Goal: Transaction & Acquisition: Purchase product/service

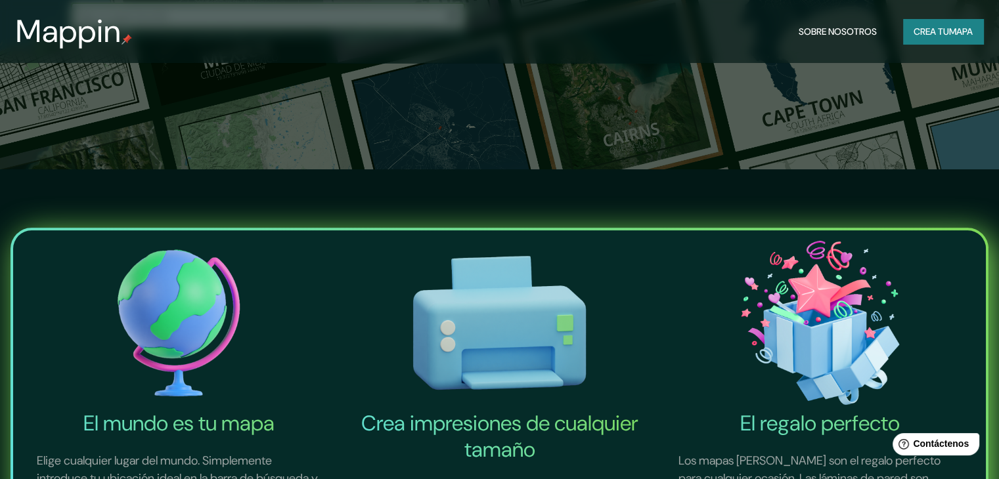
scroll to position [263, 0]
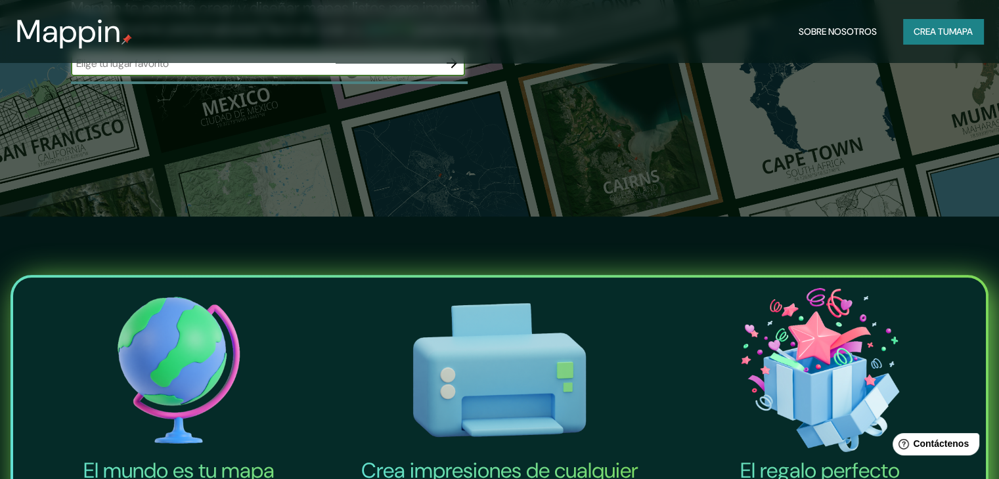
click at [281, 71] on input "text" at bounding box center [255, 63] width 368 height 15
paste input "[STREET_ADDRESS]."
type input "[STREET_ADDRESS]."
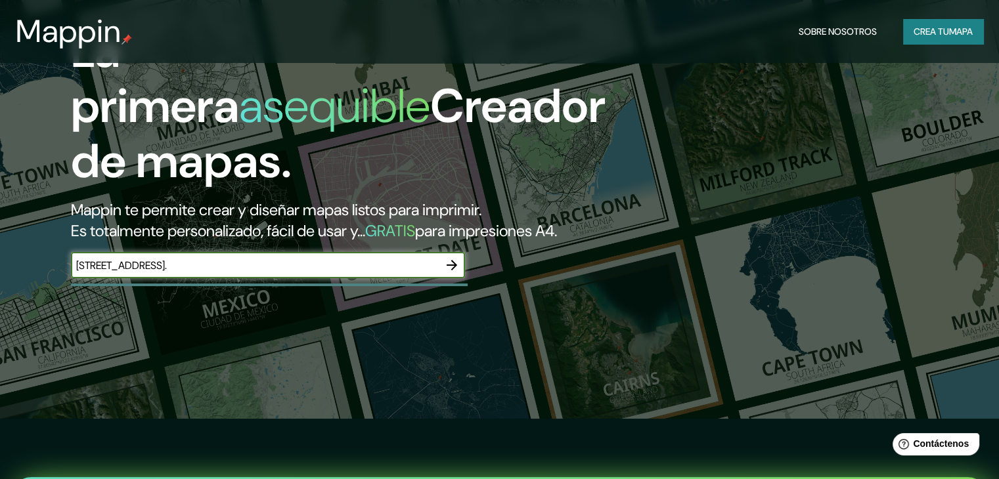
scroll to position [66, 0]
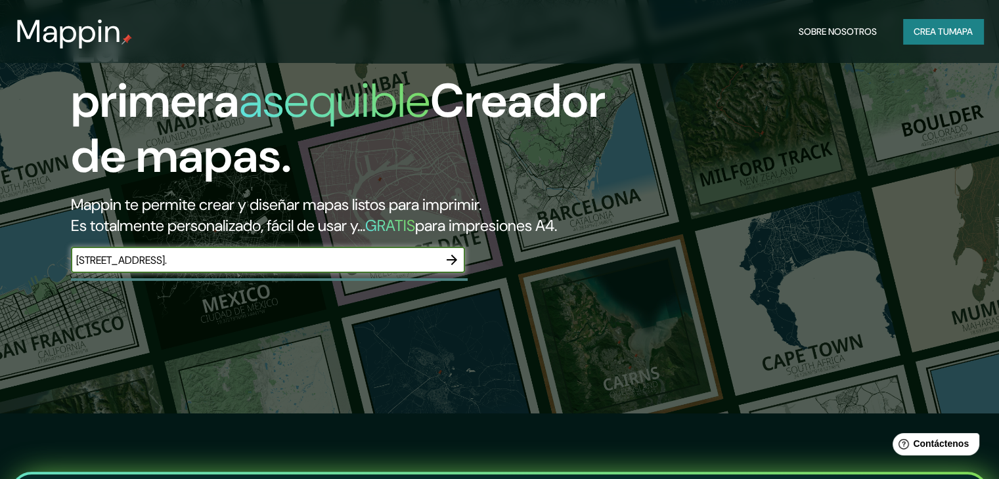
click at [457, 268] on icon "button" at bounding box center [452, 260] width 16 height 16
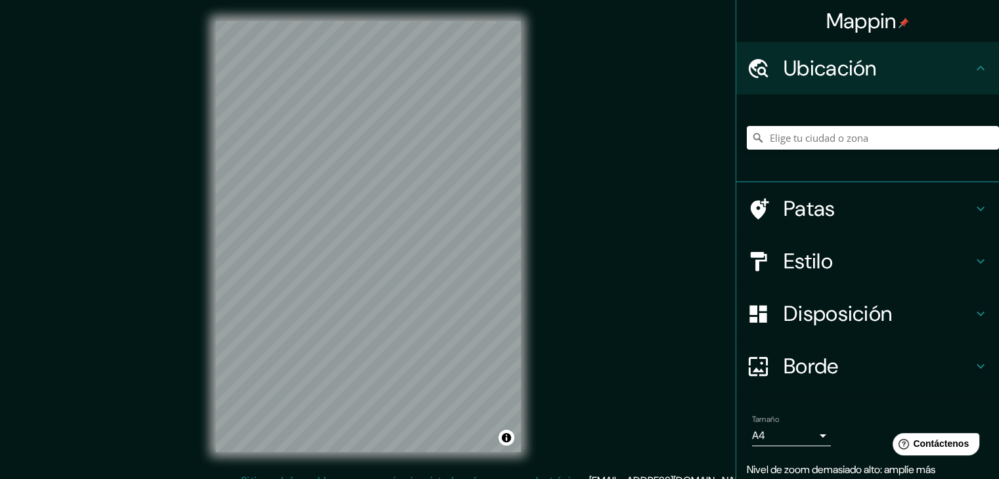
click at [596, 250] on div "Mappin Ubicación Patas Estilo Disposición [PERSON_NAME] un [PERSON_NAME]. Conse…" at bounding box center [499, 247] width 999 height 495
click at [791, 129] on input "Elige tu ciudad o zona" at bounding box center [873, 138] width 252 height 24
paste input "[STREET_ADDRESS]."
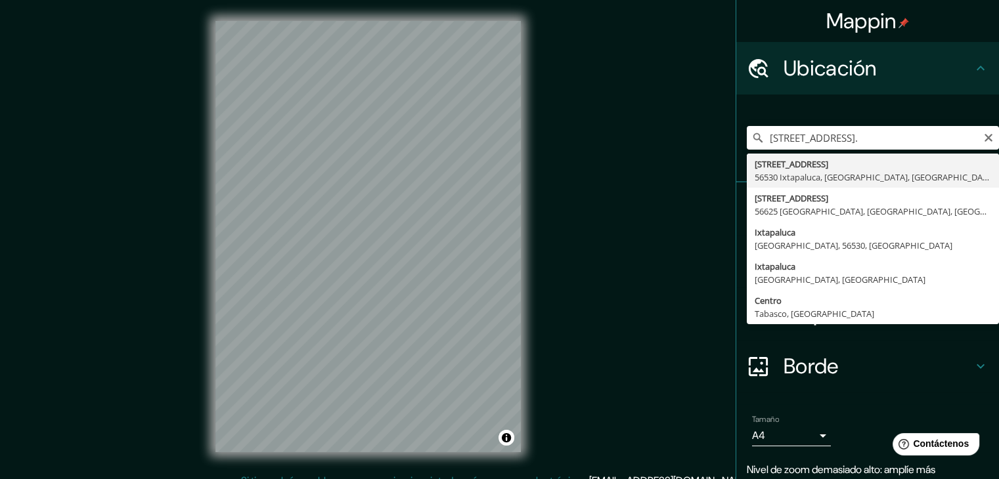
type input "[STREET_ADDRESS]"
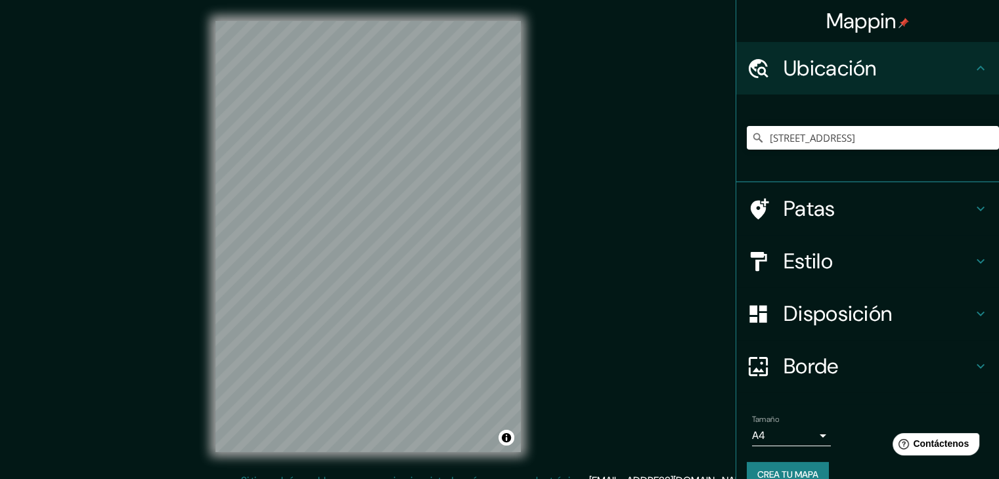
click at [973, 259] on icon at bounding box center [981, 261] width 16 height 16
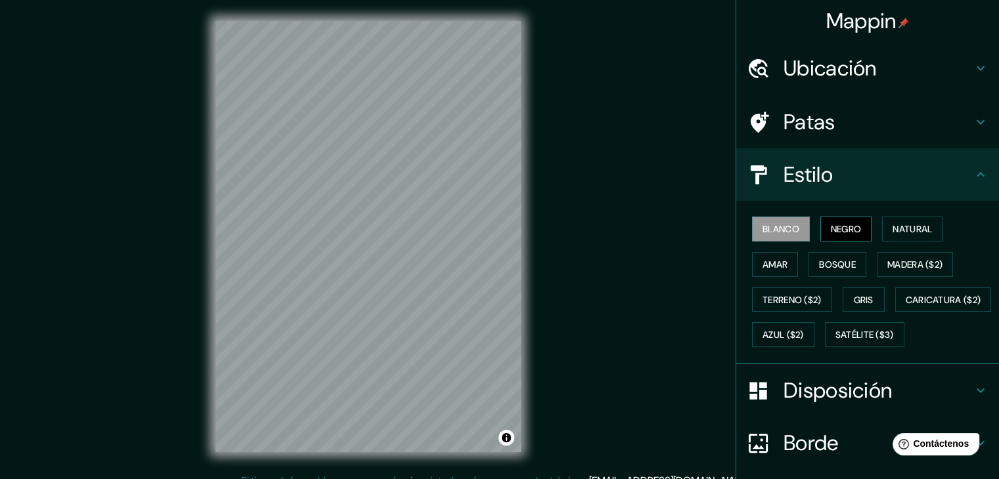
click at [843, 233] on font "Negro" at bounding box center [846, 229] width 31 height 12
click at [892, 231] on font "Natural" at bounding box center [911, 229] width 39 height 12
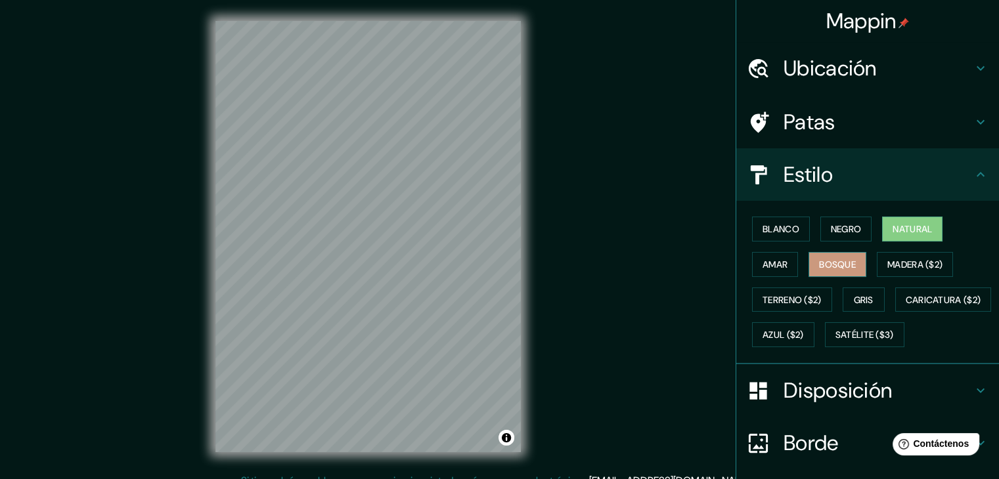
click at [822, 262] on font "Bosque" at bounding box center [837, 265] width 37 height 12
click at [771, 266] on font "Amar" at bounding box center [774, 265] width 25 height 12
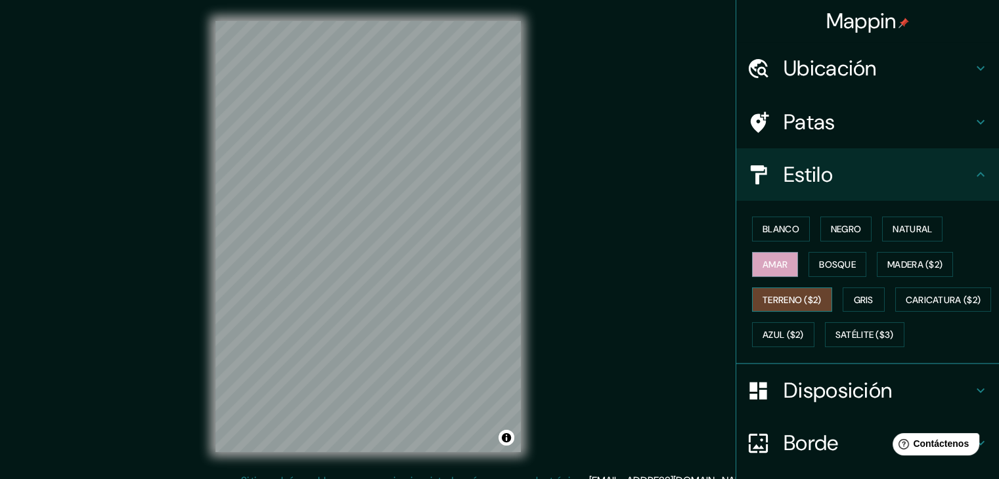
click at [785, 296] on font "Terreno ($2)" at bounding box center [791, 300] width 59 height 12
click at [854, 299] on font "Gris" at bounding box center [864, 300] width 20 height 12
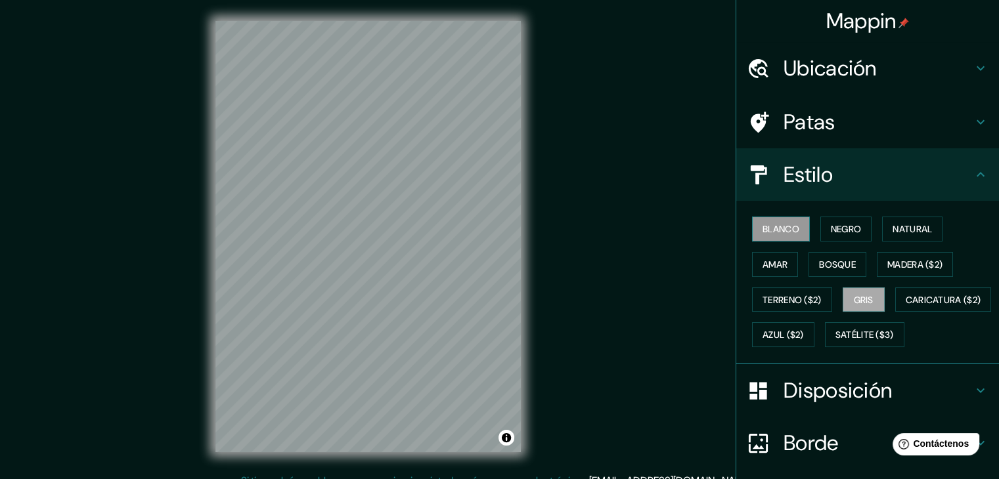
click at [772, 234] on font "Blanco" at bounding box center [780, 229] width 37 height 12
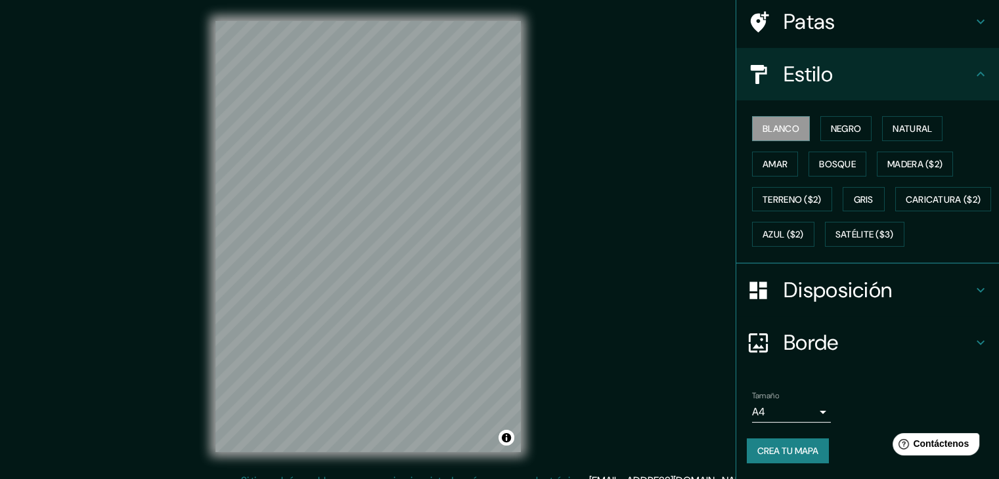
scroll to position [133, 0]
click at [777, 158] on font "Amar" at bounding box center [774, 164] width 25 height 12
click at [774, 123] on font "Blanco" at bounding box center [780, 129] width 37 height 12
click at [973, 66] on icon at bounding box center [981, 74] width 16 height 16
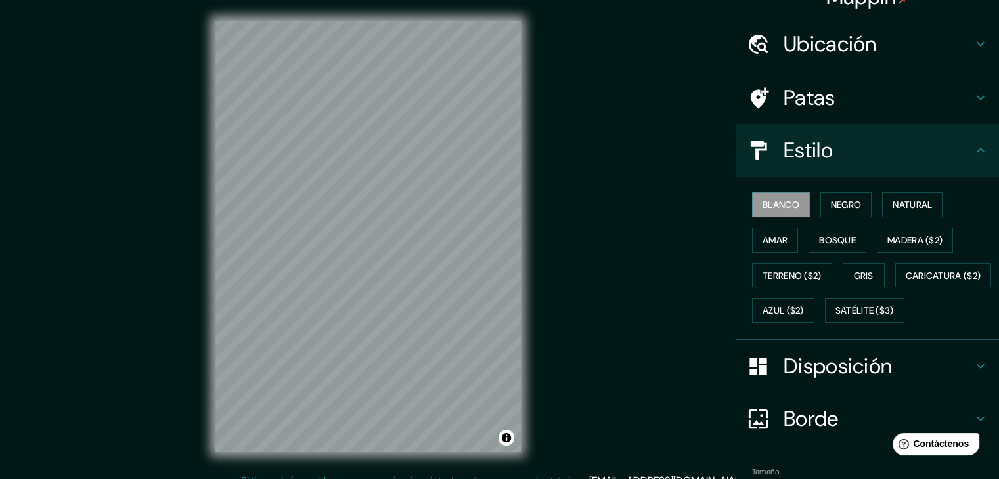
scroll to position [0, 0]
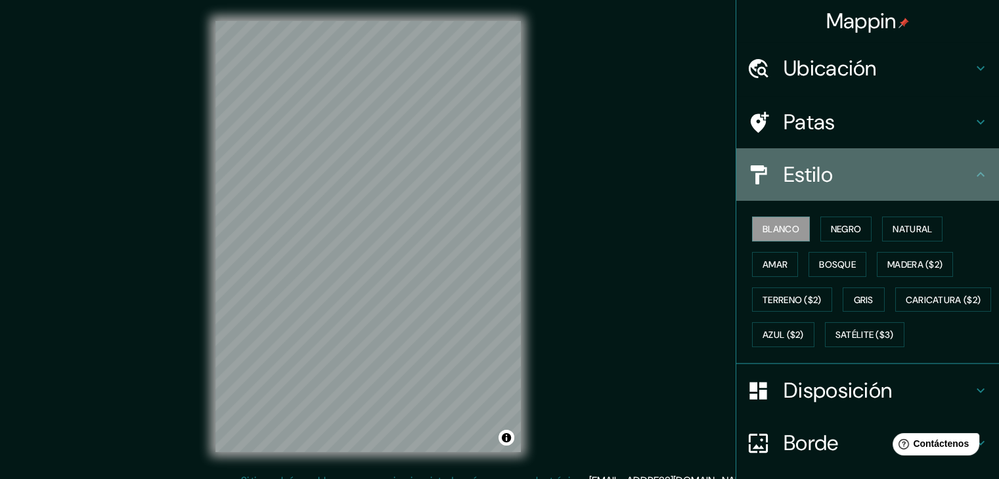
click at [977, 174] on icon at bounding box center [981, 175] width 16 height 16
click at [973, 174] on icon at bounding box center [981, 175] width 16 height 16
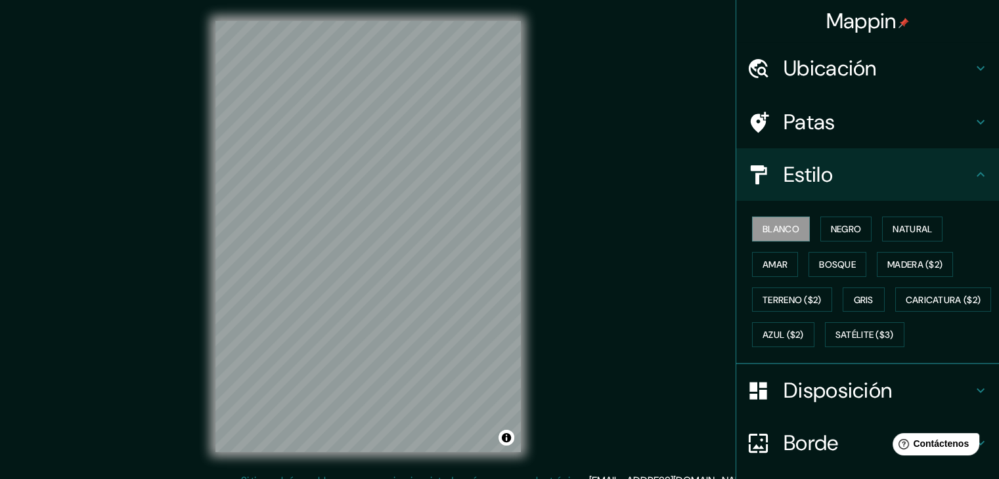
click at [973, 169] on icon at bounding box center [981, 175] width 16 height 16
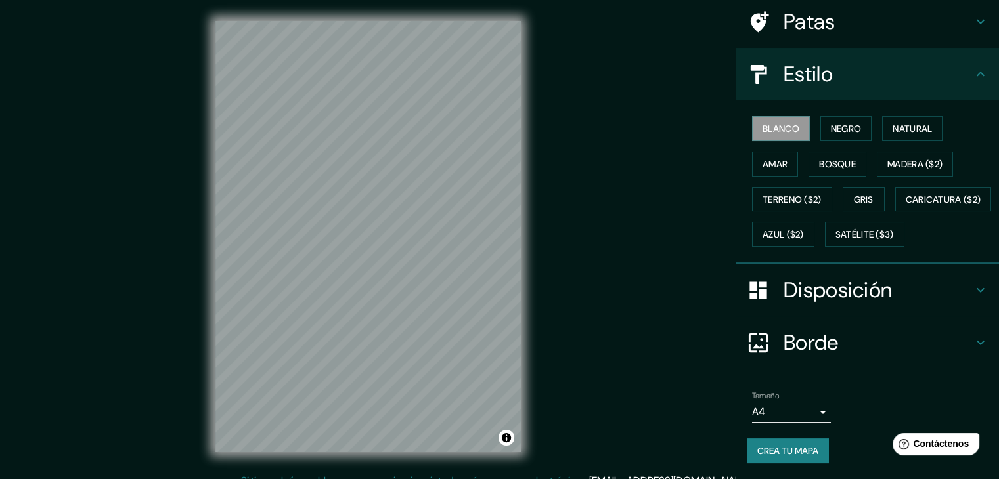
click at [973, 292] on icon at bounding box center [981, 290] width 16 height 16
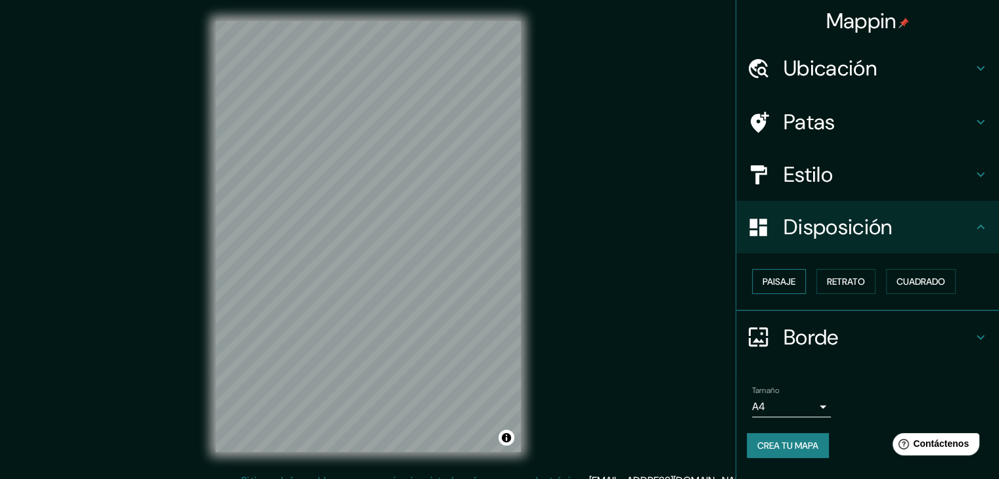
click at [791, 277] on font "Paisaje" at bounding box center [778, 282] width 33 height 12
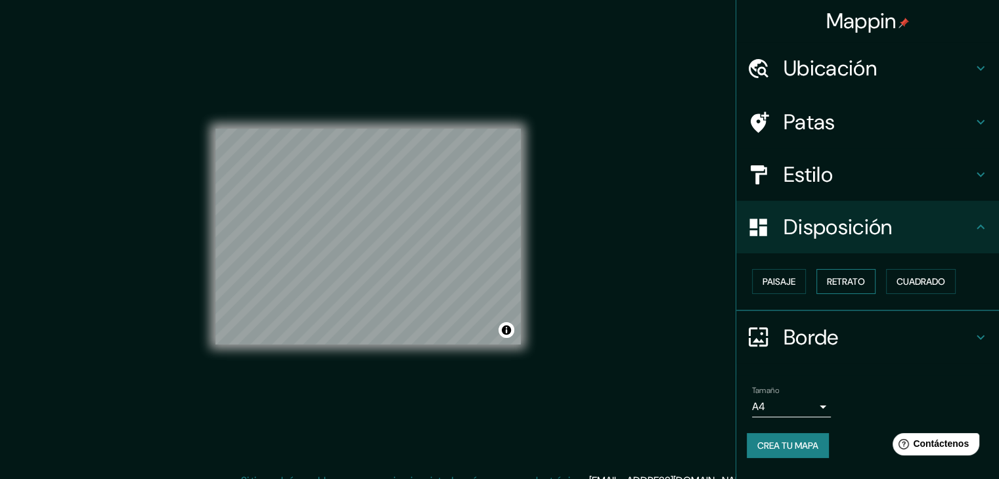
click at [843, 274] on font "Retrato" at bounding box center [846, 281] width 38 height 17
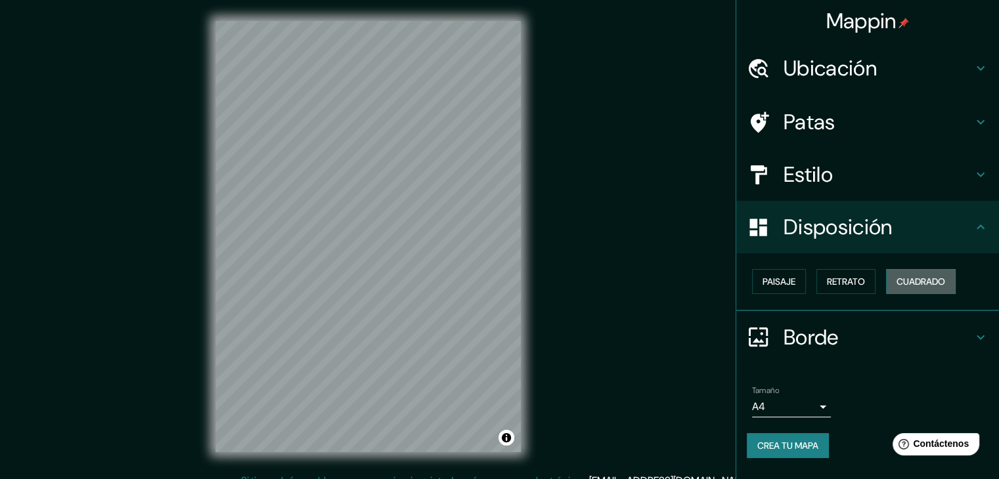
click at [897, 284] on button "Cuadrado" at bounding box center [921, 281] width 70 height 25
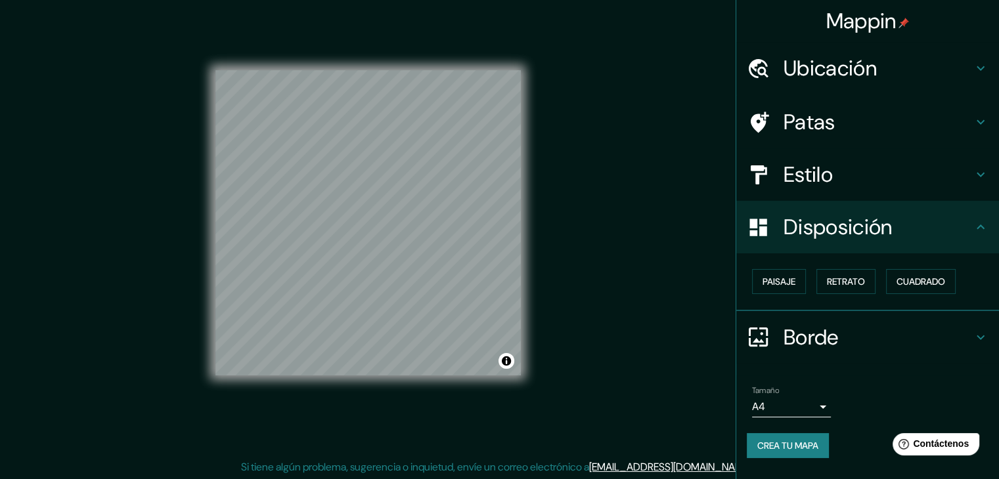
scroll to position [15, 0]
click at [977, 332] on icon at bounding box center [981, 338] width 16 height 16
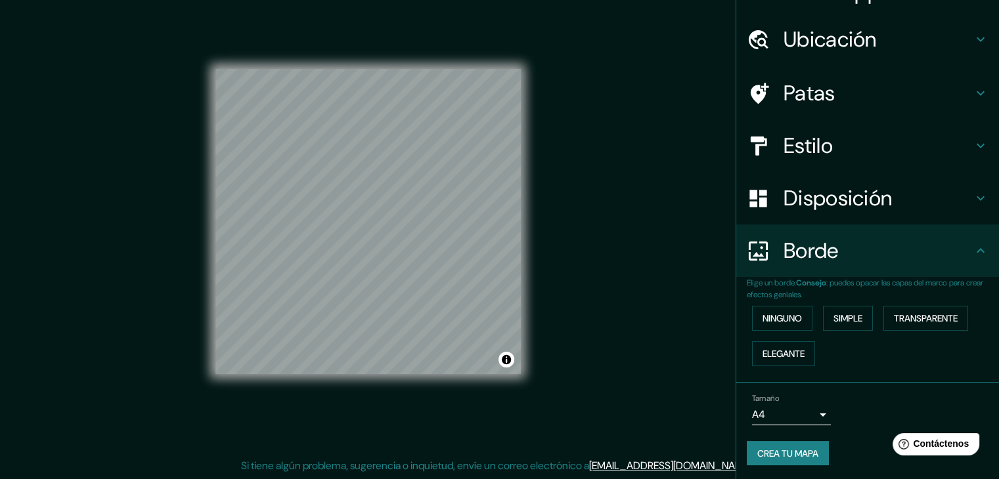
scroll to position [30, 0]
click at [849, 320] on font "Simple" at bounding box center [847, 318] width 29 height 12
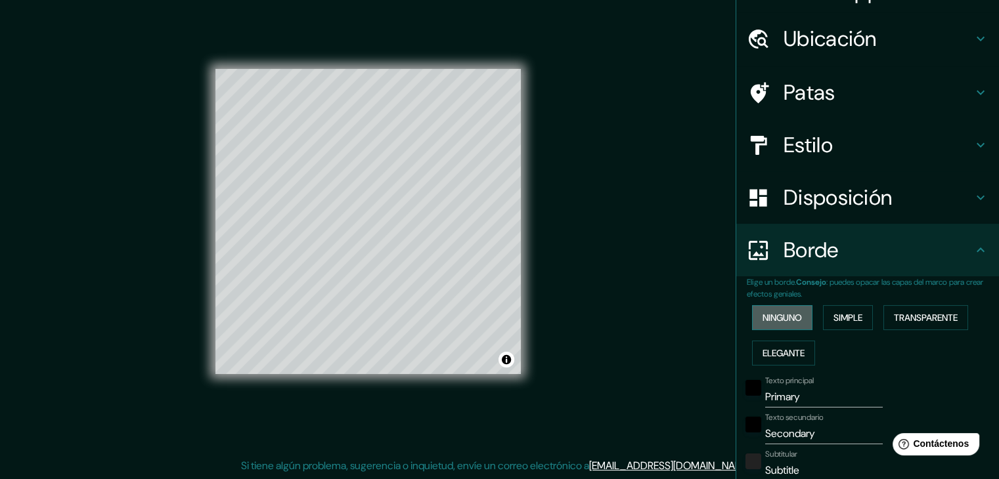
click at [794, 320] on button "Ninguno" at bounding box center [782, 317] width 60 height 25
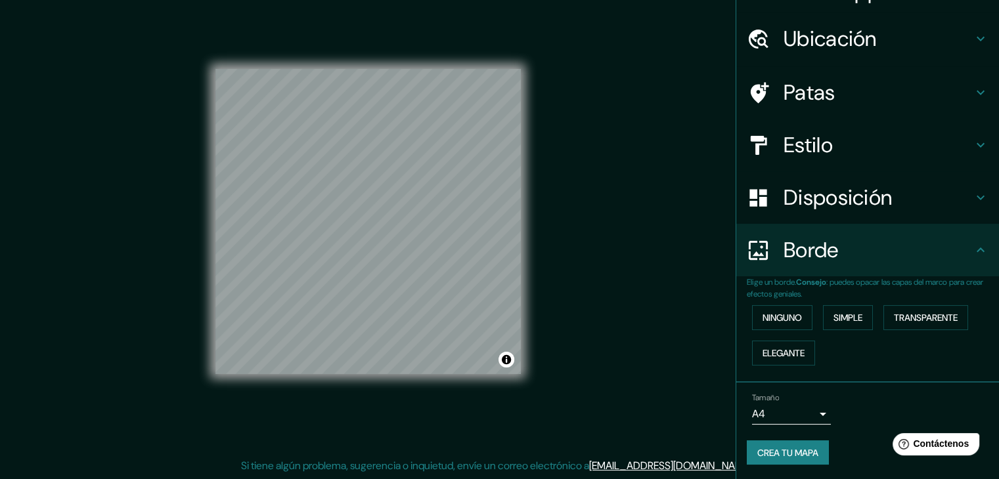
click at [810, 413] on body "Mappin Ubicación [STREET_ADDRESS] Patas Estilo Disposición [PERSON_NAME] un [PE…" at bounding box center [499, 224] width 999 height 479
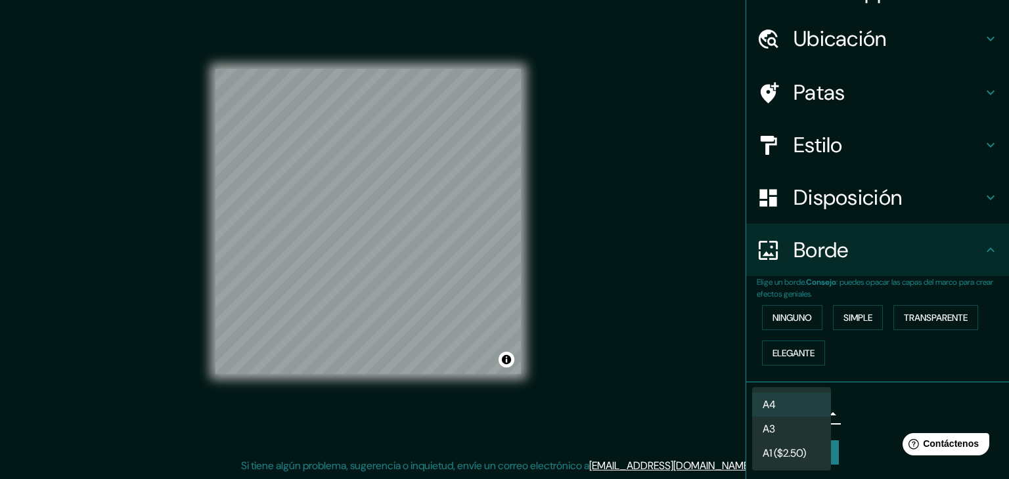
click at [808, 404] on li "A4" at bounding box center [791, 405] width 79 height 24
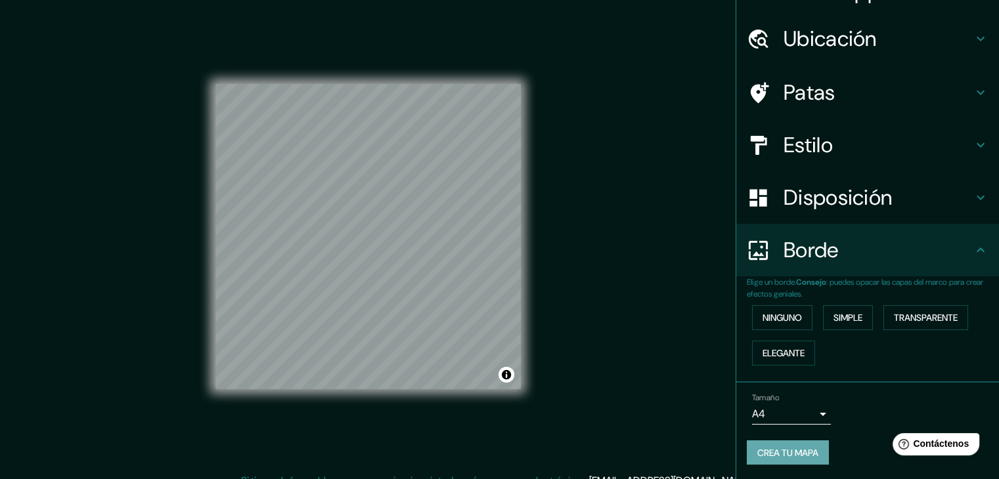
click at [770, 457] on font "Crea tu mapa" at bounding box center [787, 453] width 61 height 17
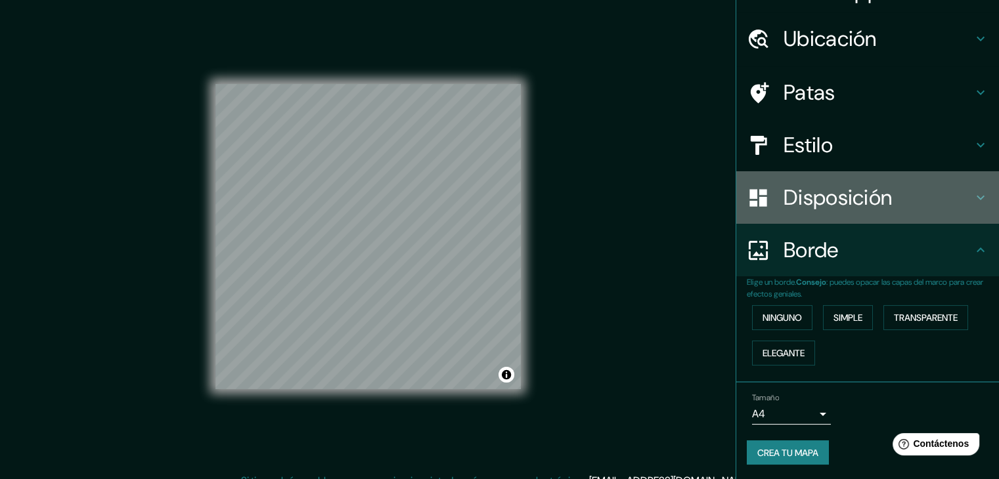
click at [864, 204] on font "Disposición" at bounding box center [837, 198] width 108 height 28
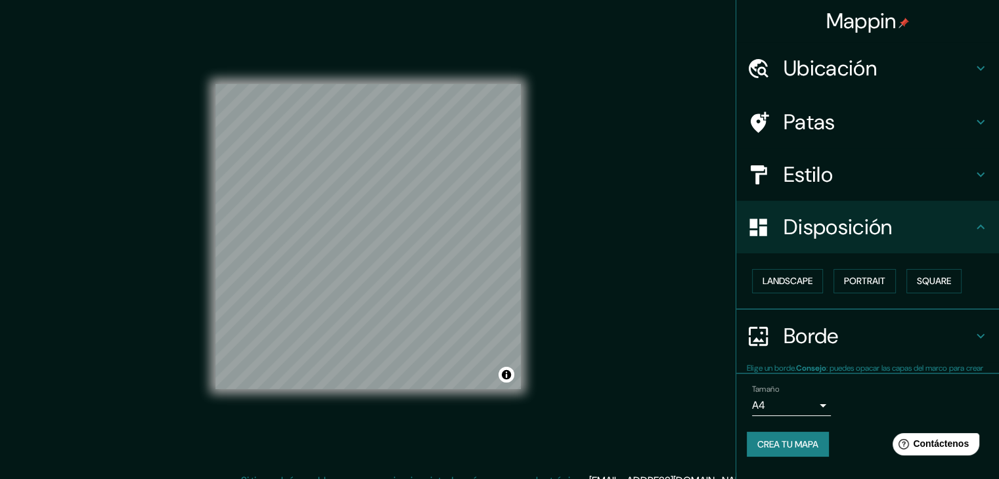
scroll to position [0, 0]
click at [769, 282] on font "Paisaje" at bounding box center [778, 282] width 33 height 12
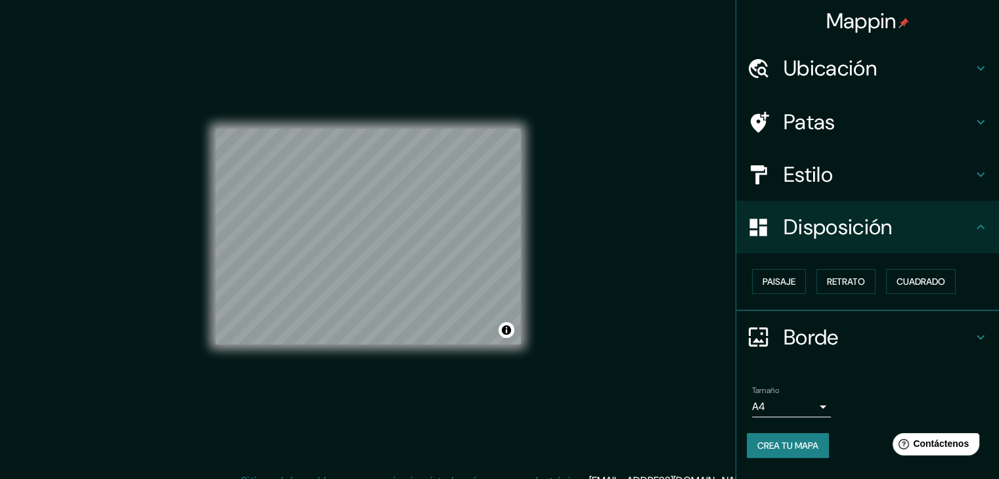
click at [796, 442] on font "Crea tu mapa" at bounding box center [787, 446] width 61 height 12
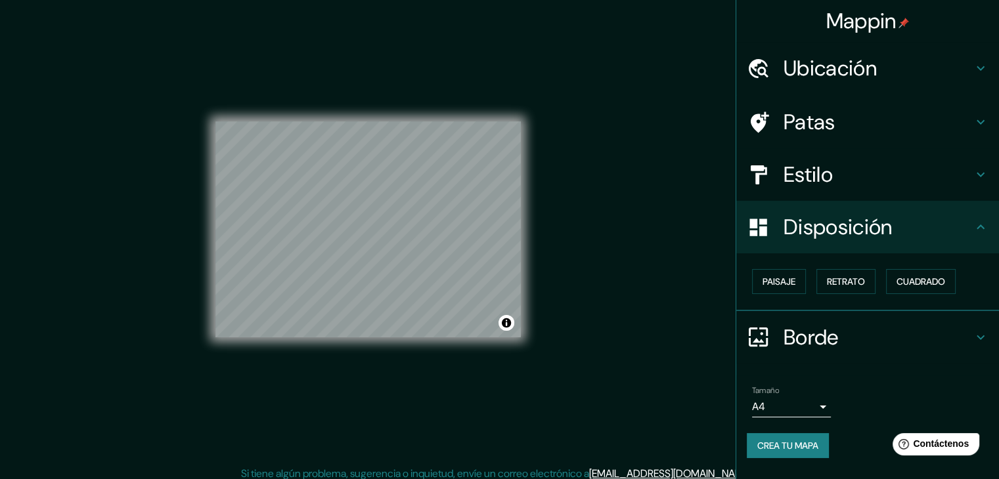
scroll to position [15, 0]
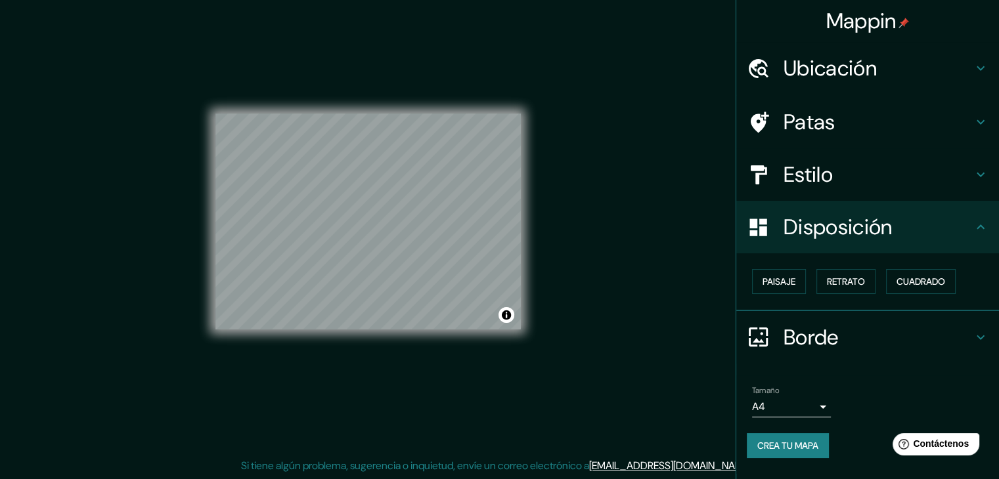
click at [879, 35] on div "Mappin" at bounding box center [867, 21] width 263 height 42
click at [891, 19] on font "Mappin" at bounding box center [861, 21] width 70 height 28
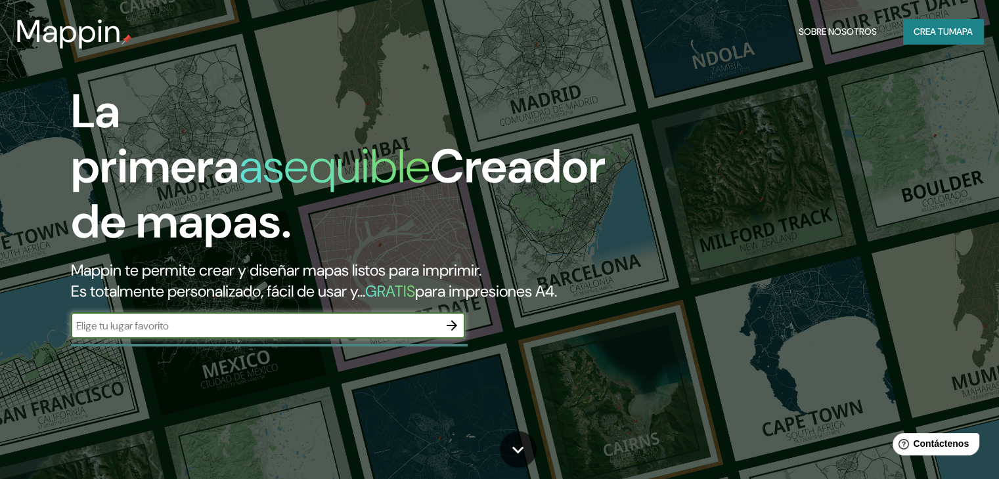
click at [449, 334] on icon "button" at bounding box center [452, 326] width 16 height 16
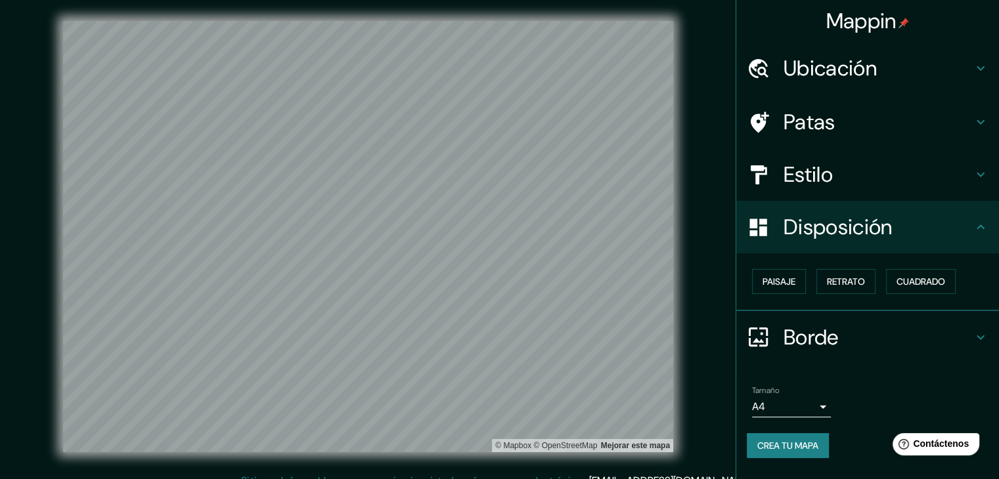
click at [854, 65] on font "Ubicación" at bounding box center [829, 69] width 93 height 28
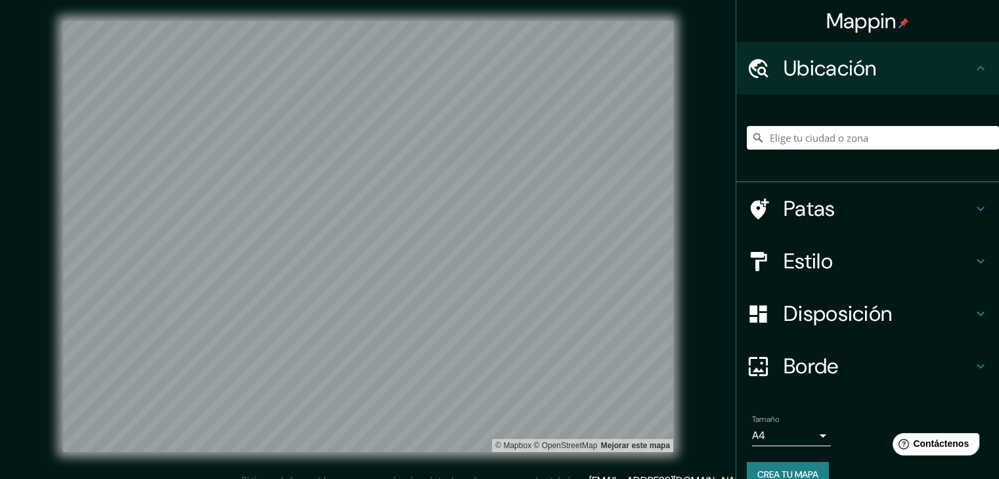
click at [808, 137] on input "Elige tu ciudad o zona" at bounding box center [873, 138] width 252 height 24
paste input "[STREET_ADDRESS]."
type input "[STREET_ADDRESS]"
click at [957, 211] on h4 "Patas" at bounding box center [877, 209] width 189 height 26
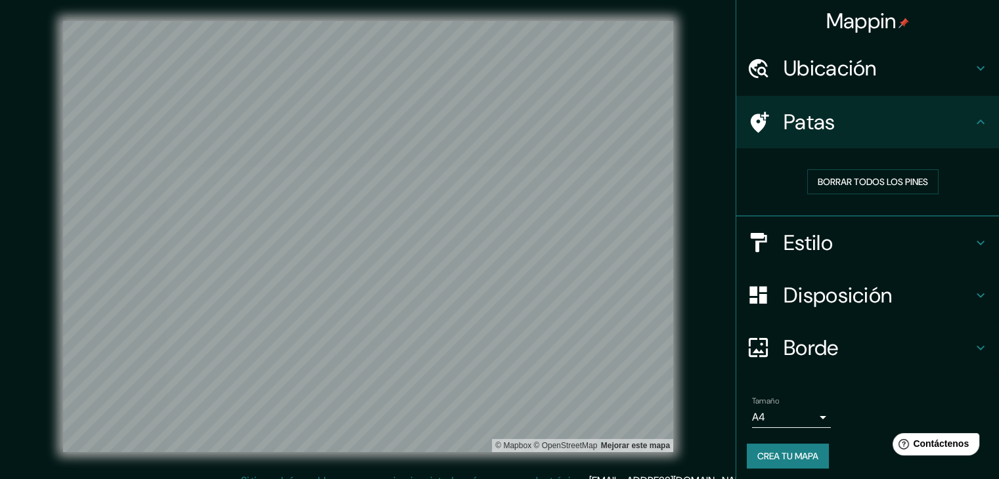
scroll to position [3, 0]
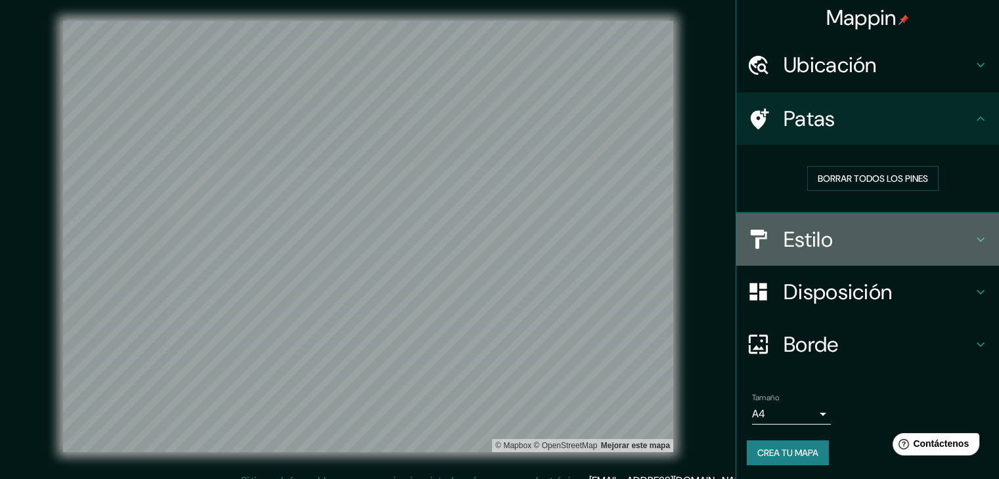
click at [872, 236] on h4 "Estilo" at bounding box center [877, 240] width 189 height 26
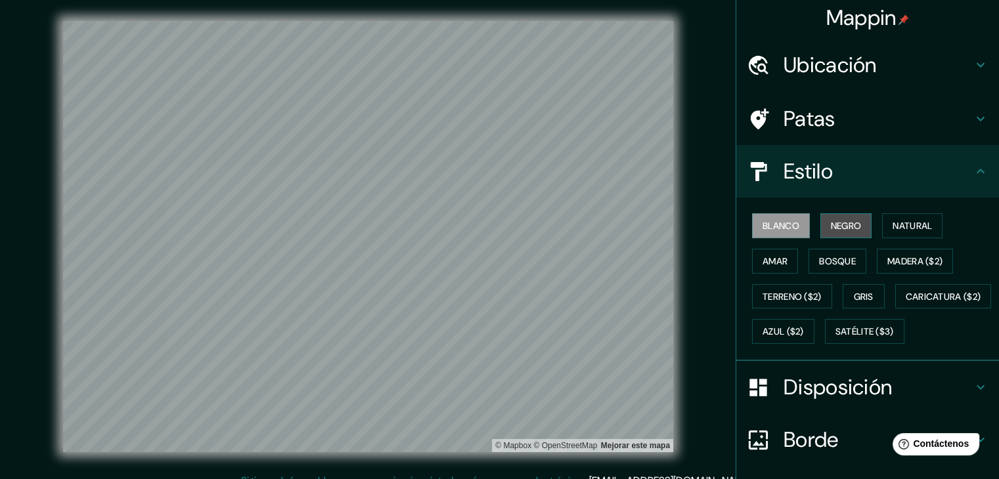
click at [835, 225] on font "Negro" at bounding box center [846, 226] width 31 height 12
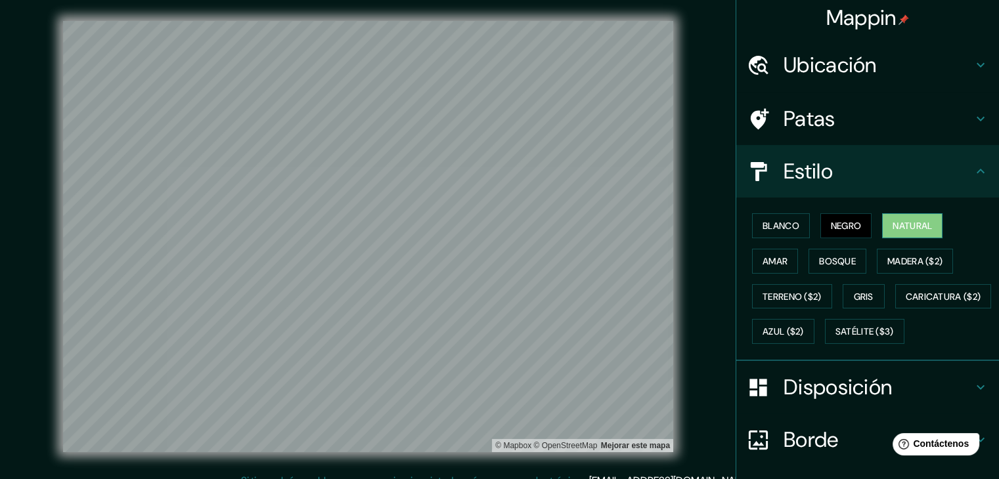
click at [897, 226] on font "Natural" at bounding box center [911, 226] width 39 height 12
click at [769, 257] on font "Amar" at bounding box center [774, 261] width 25 height 12
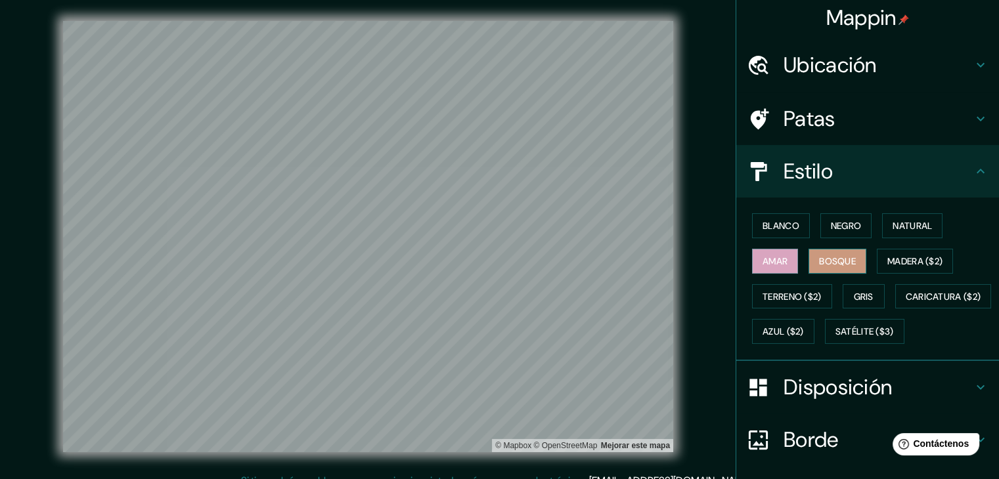
click at [824, 261] on font "Bosque" at bounding box center [837, 261] width 37 height 12
click at [770, 225] on font "Blanco" at bounding box center [780, 226] width 37 height 12
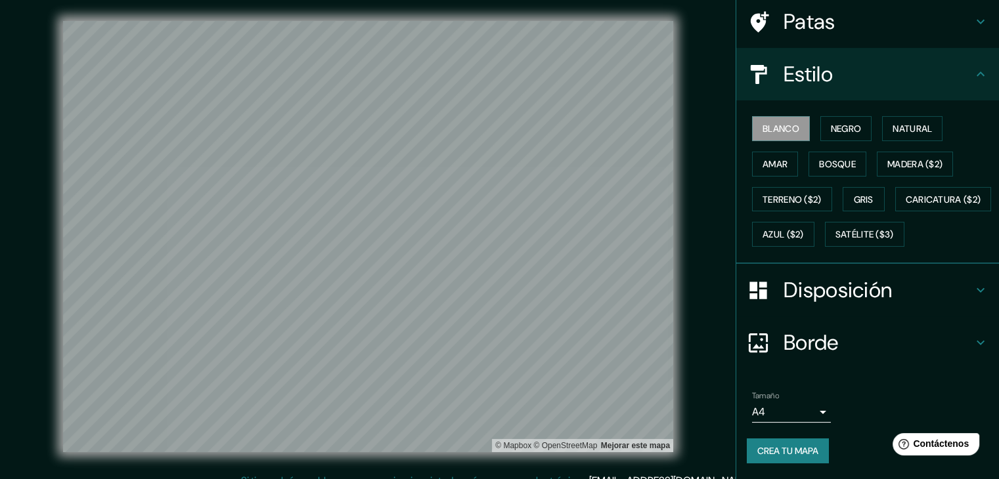
scroll to position [133, 0]
click at [803, 288] on font "Disposición" at bounding box center [837, 290] width 108 height 28
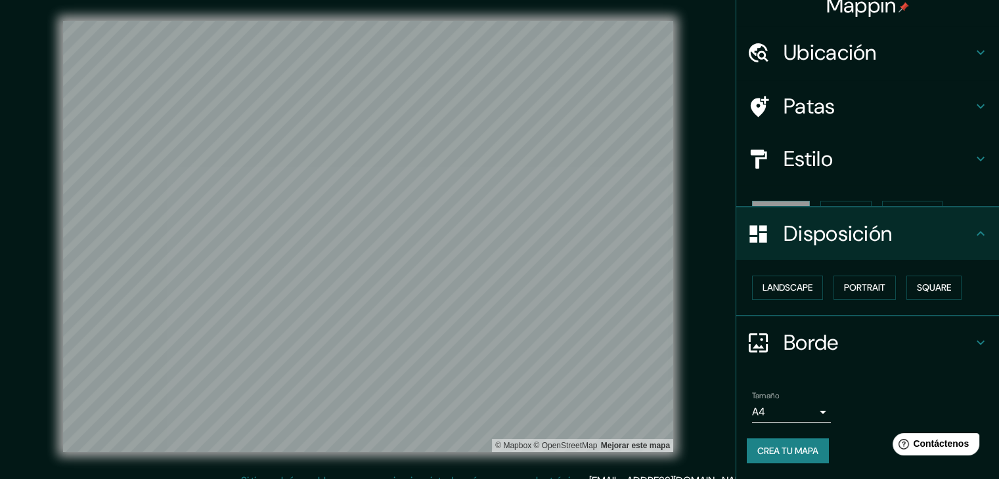
scroll to position [0, 0]
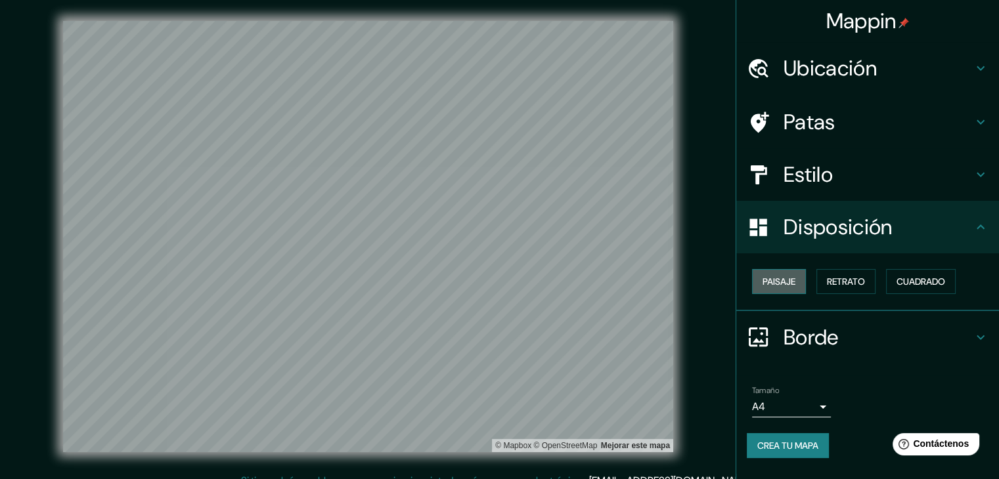
click at [793, 280] on font "Paisaje" at bounding box center [778, 282] width 33 height 12
click at [820, 342] on font "Borde" at bounding box center [810, 338] width 55 height 28
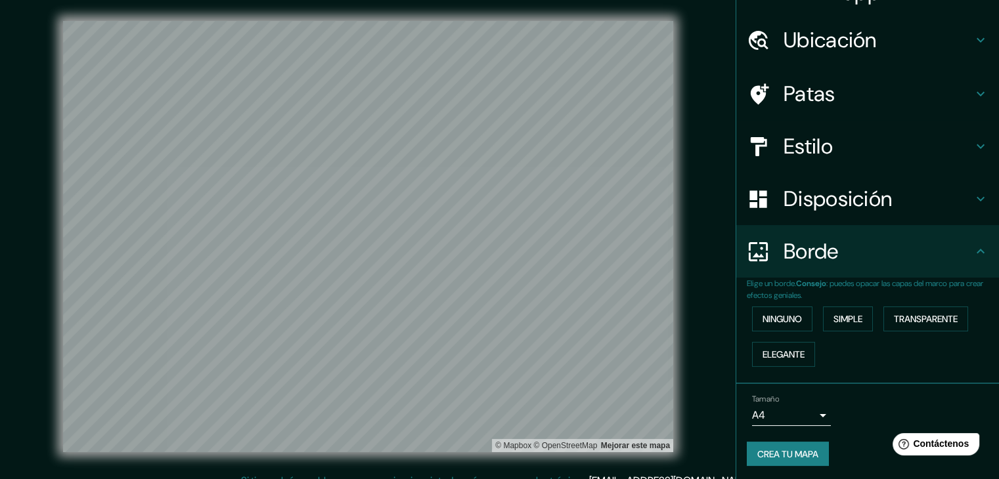
scroll to position [30, 0]
click at [784, 322] on font "Ninguno" at bounding box center [781, 318] width 39 height 12
click at [789, 456] on font "Crea tu mapa" at bounding box center [787, 453] width 61 height 12
click at [720, 249] on div "Mappin Ubicación [STREET_ADDRESS] [STREET_ADDRESS][GEOGRAPHIC_DATA][STREET_ADDR…" at bounding box center [499, 247] width 999 height 495
click at [757, 447] on font "Crea tu mapa" at bounding box center [787, 453] width 61 height 12
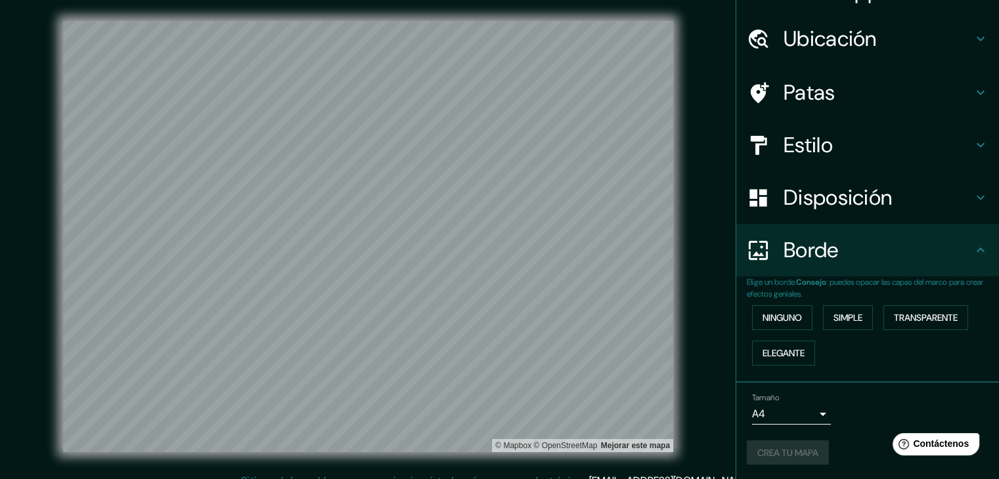
click at [753, 446] on div "Crea tu mapa" at bounding box center [868, 453] width 242 height 25
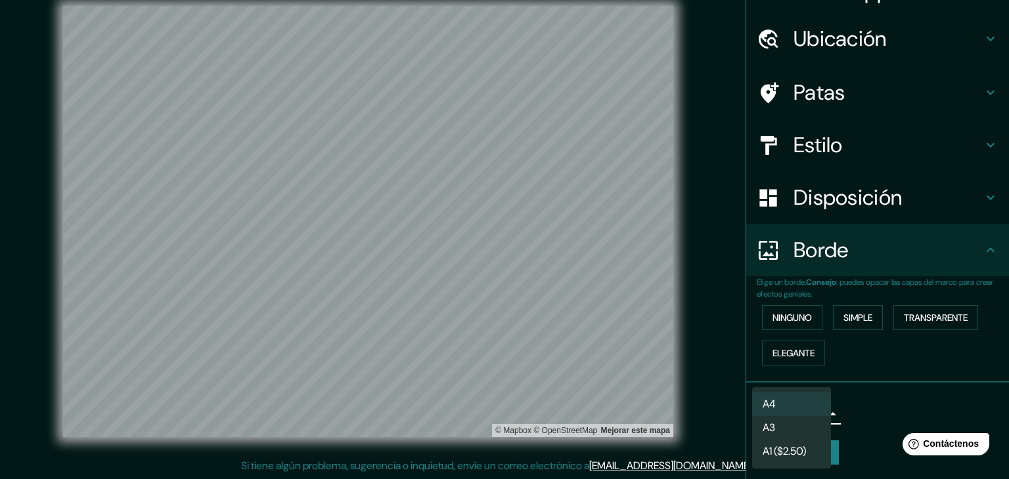
click at [814, 408] on body "Mappin Ubicación [STREET_ADDRESS] [STREET_ADDRESS][GEOGRAPHIC_DATA][STREET_ADDR…" at bounding box center [504, 224] width 1009 height 479
click at [796, 433] on li "A3" at bounding box center [791, 429] width 79 height 24
click at [806, 421] on body "Mappin Ubicación [STREET_ADDRESS] [STREET_ADDRESS][GEOGRAPHIC_DATA][STREET_ADDR…" at bounding box center [504, 224] width 1009 height 479
click at [809, 406] on li "A4" at bounding box center [791, 405] width 79 height 24
type input "single"
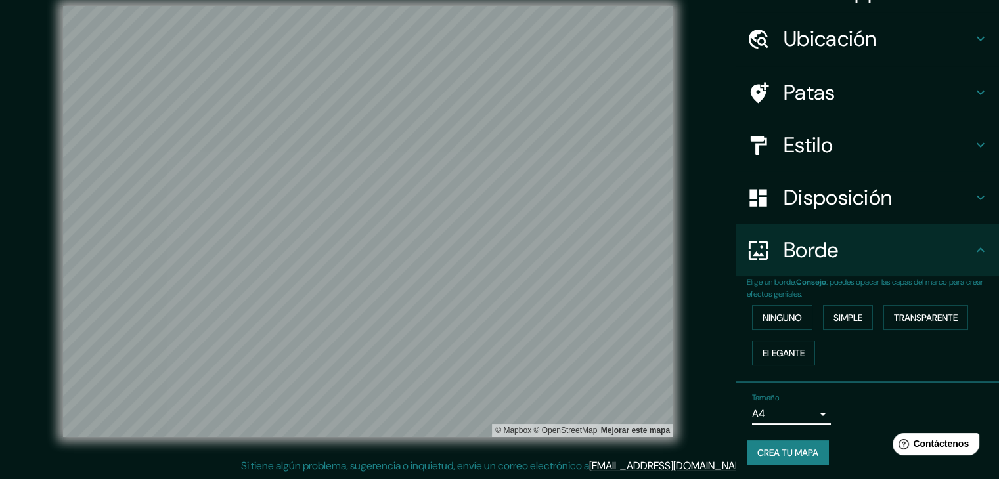
click at [800, 452] on font "Crea tu mapa" at bounding box center [787, 453] width 61 height 12
click at [793, 351] on font "Elegante" at bounding box center [783, 353] width 42 height 12
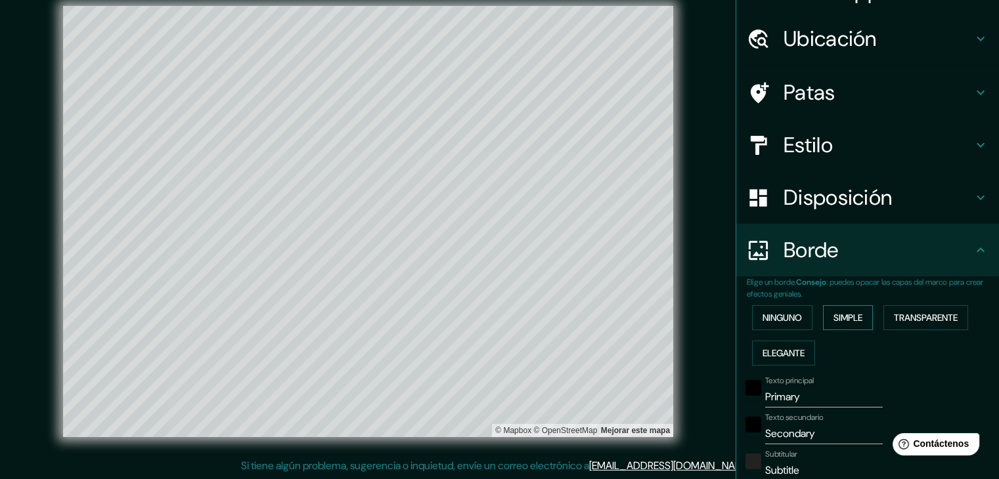
click at [856, 318] on font "Simple" at bounding box center [847, 318] width 29 height 12
click at [908, 313] on font "Transparente" at bounding box center [926, 318] width 64 height 12
click at [787, 322] on font "Ninguno" at bounding box center [781, 318] width 39 height 12
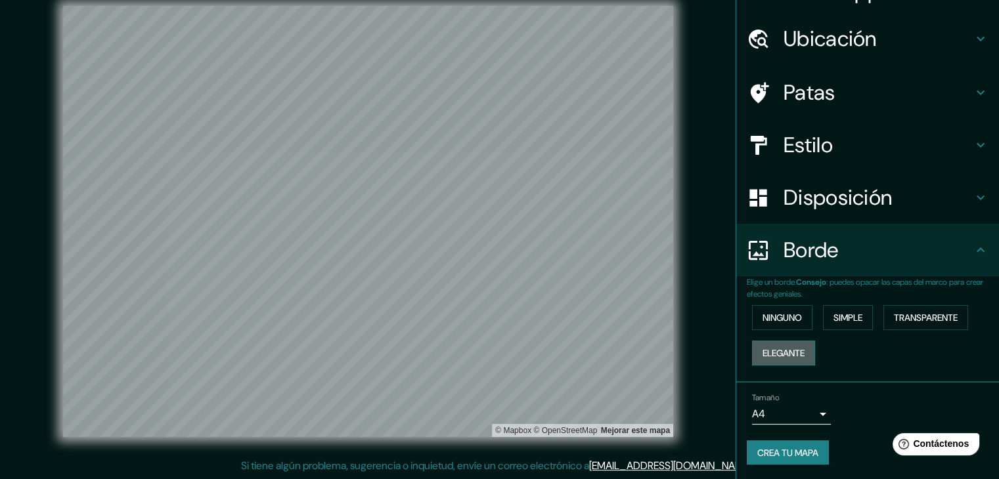
click at [772, 348] on font "Elegante" at bounding box center [783, 353] width 42 height 12
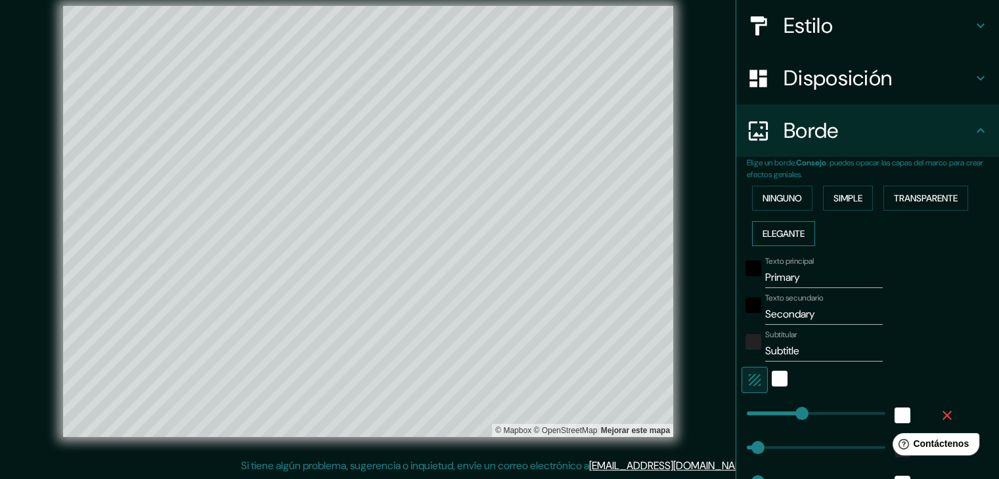
scroll to position [161, 0]
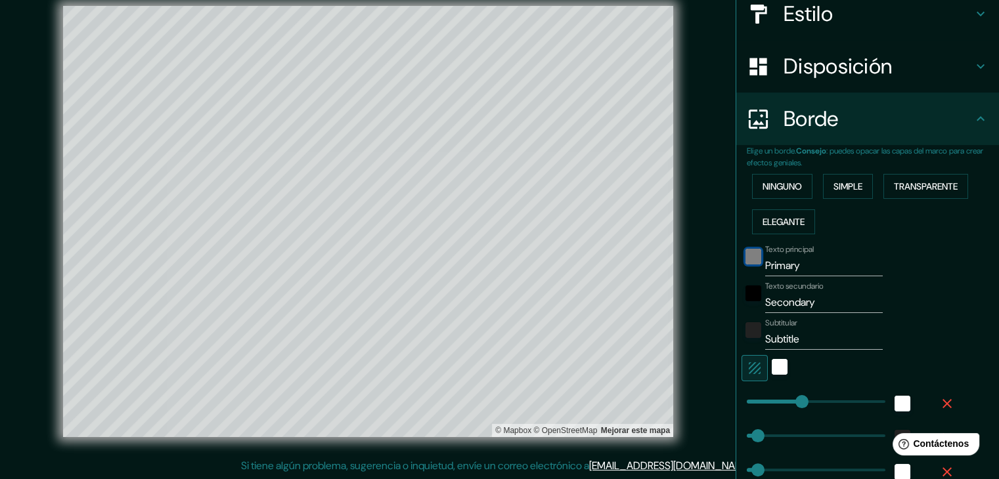
click at [745, 258] on div "negro" at bounding box center [753, 257] width 16 height 16
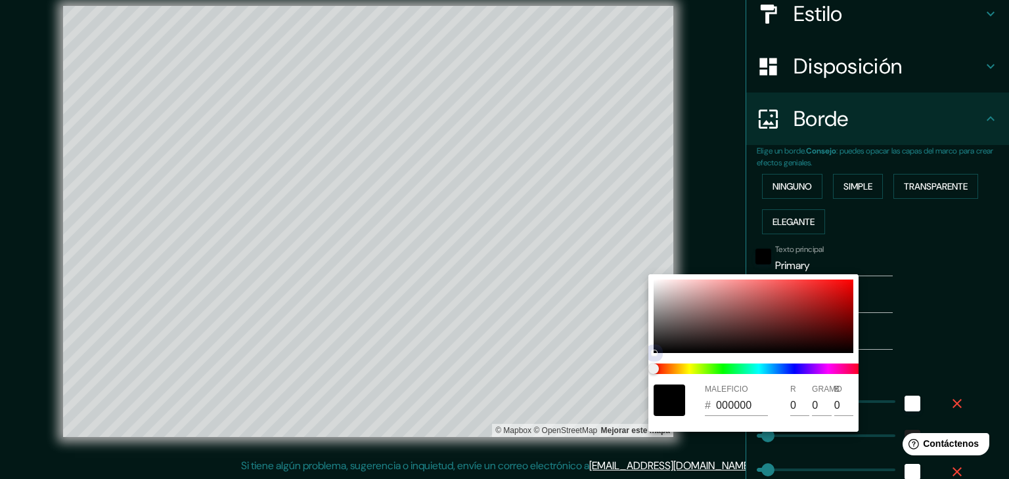
type input "372"
type input "74"
type input "37"
type input "9D3E3E"
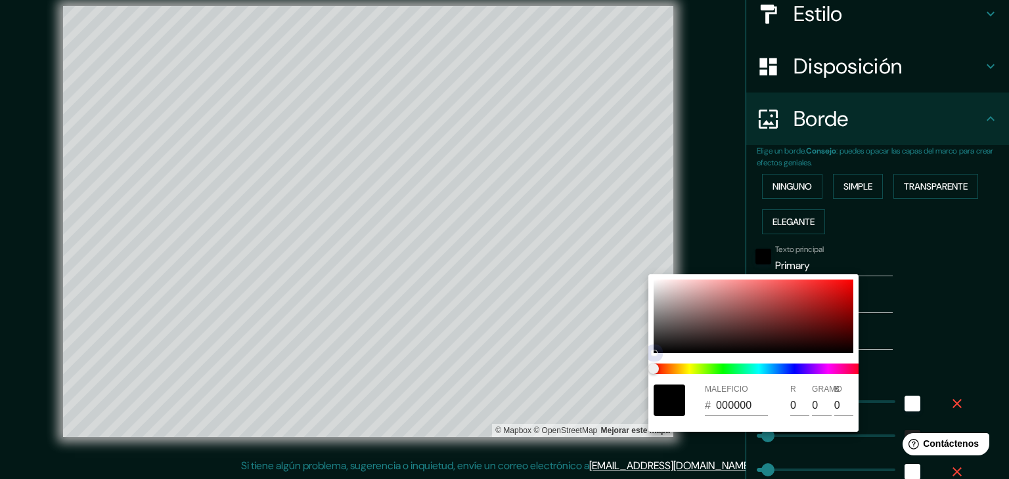
type input "157"
type input "62"
type input "372"
type input "74"
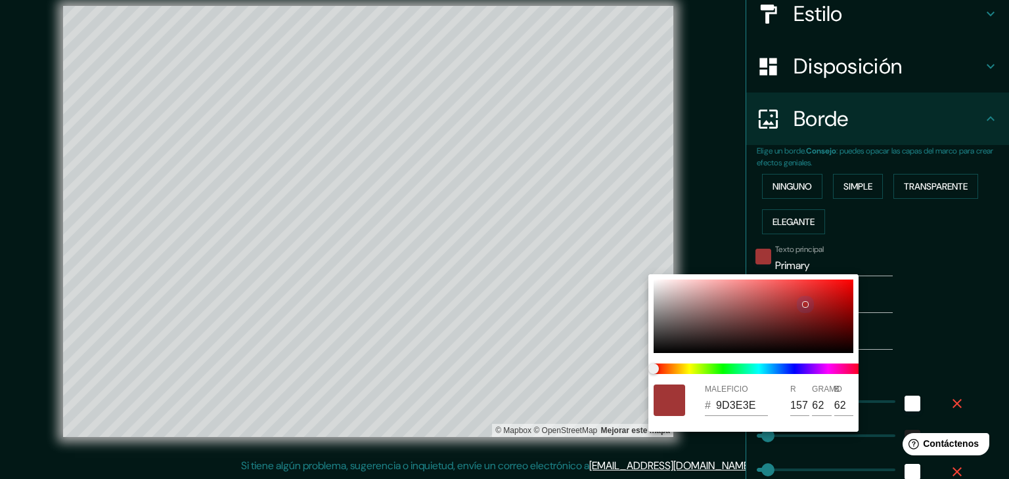
type input "74"
type input "37"
type input "AA2828"
type input "170"
type input "40"
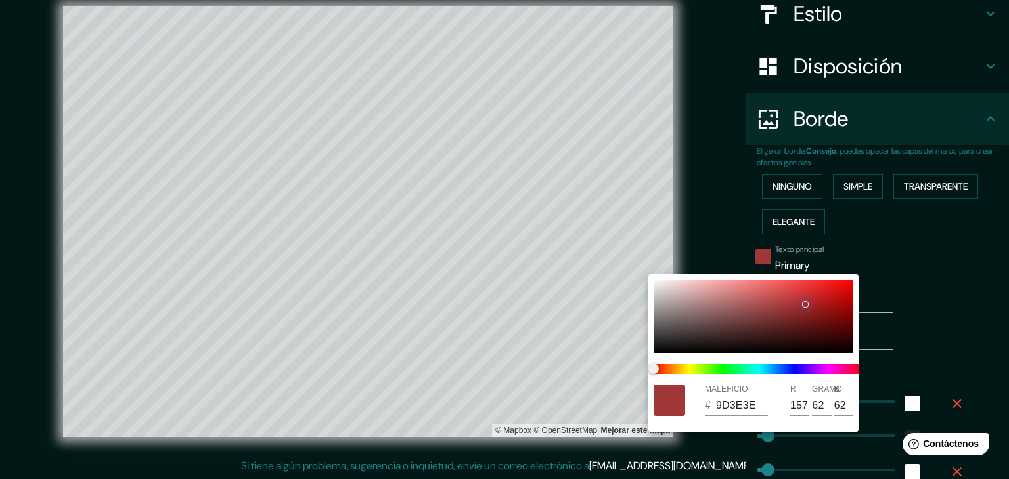
type input "40"
type input "372"
type input "74"
type input "37"
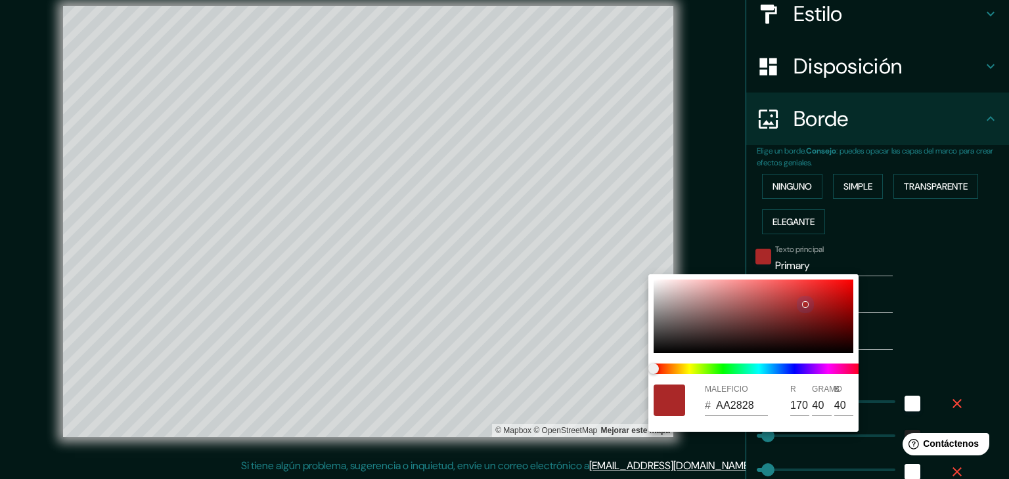
type input "AD2727"
type input "173"
type input "39"
type input "372"
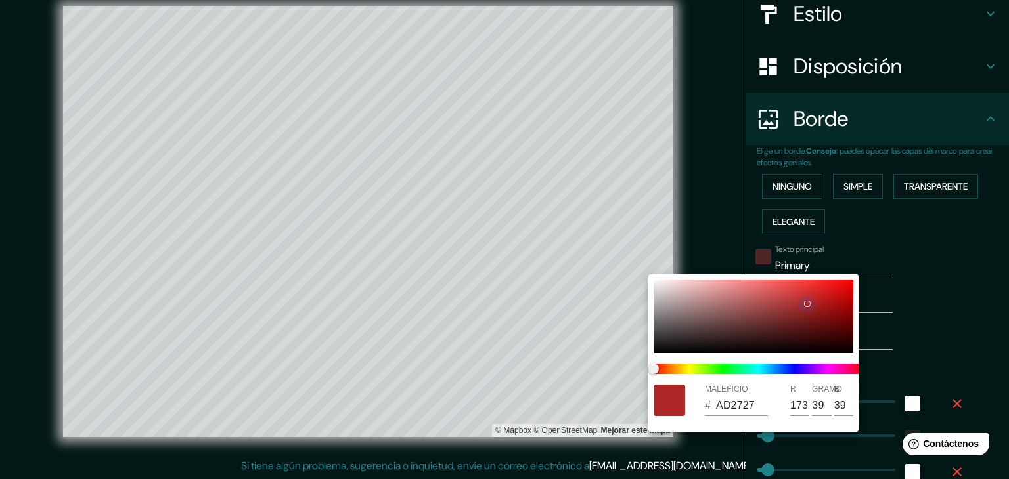
type input "74"
type input "37"
type input "3C1F1F"
type input "60"
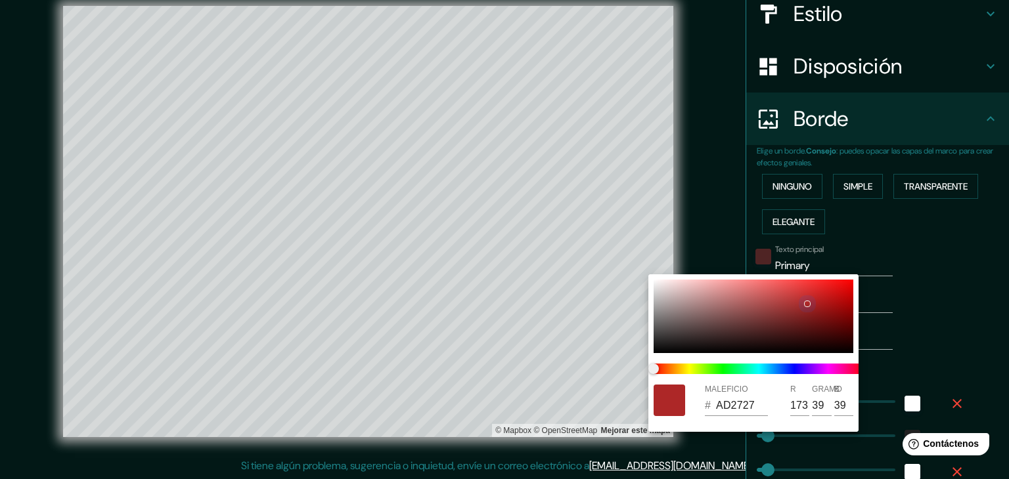
type input "31"
drag, startPoint x: 720, startPoint y: 330, endPoint x: 747, endPoint y: 337, distance: 28.5
click at [749, 336] on div at bounding box center [753, 317] width 200 height 74
type input "372"
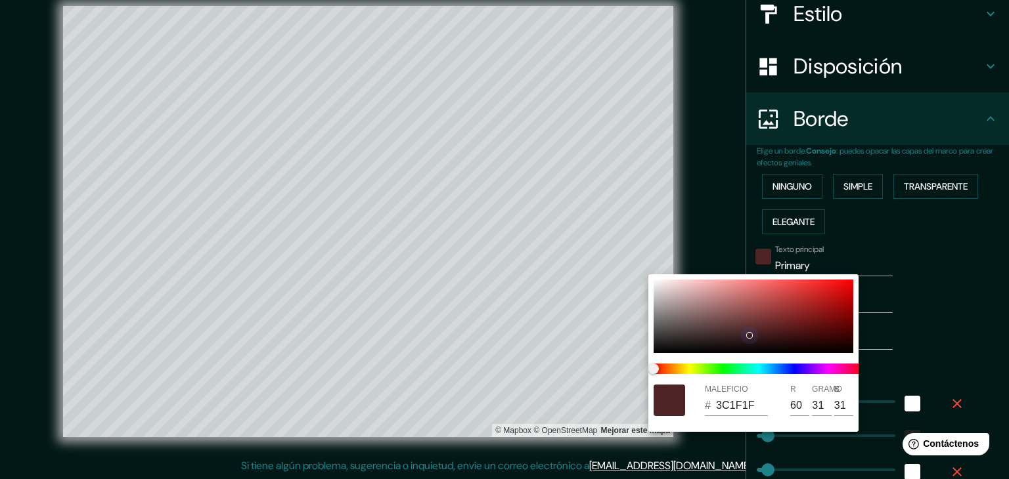
type input "74"
type input "37"
click at [915, 340] on div at bounding box center [504, 239] width 1009 height 479
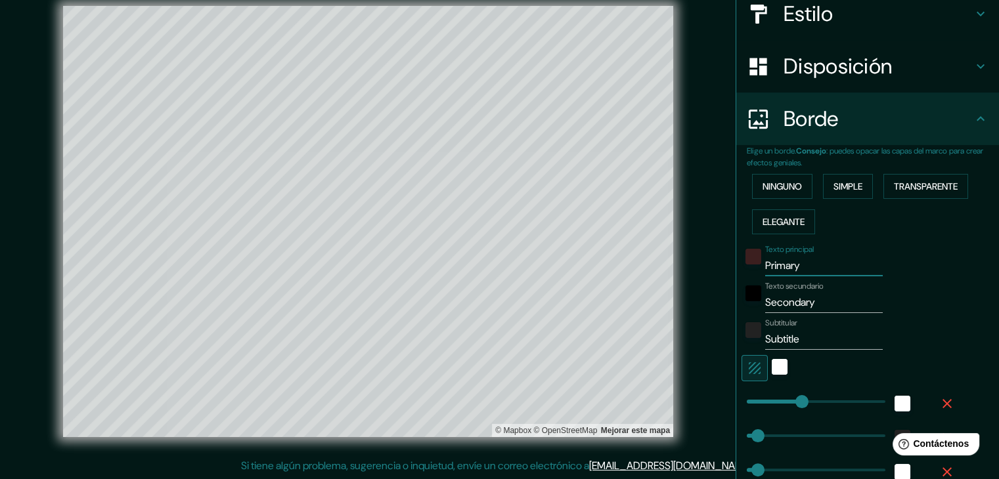
drag, startPoint x: 793, startPoint y: 268, endPoint x: 758, endPoint y: 268, distance: 34.8
click at [765, 268] on input "Primary" at bounding box center [824, 265] width 118 height 21
type input "P"
type input "372"
type input "74"
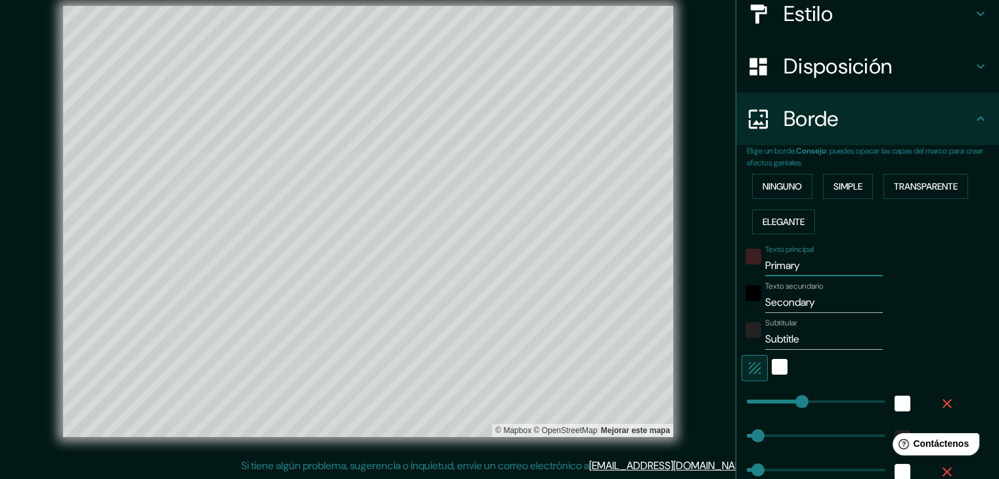
type input "74"
type input "37"
type input "372"
type input "74"
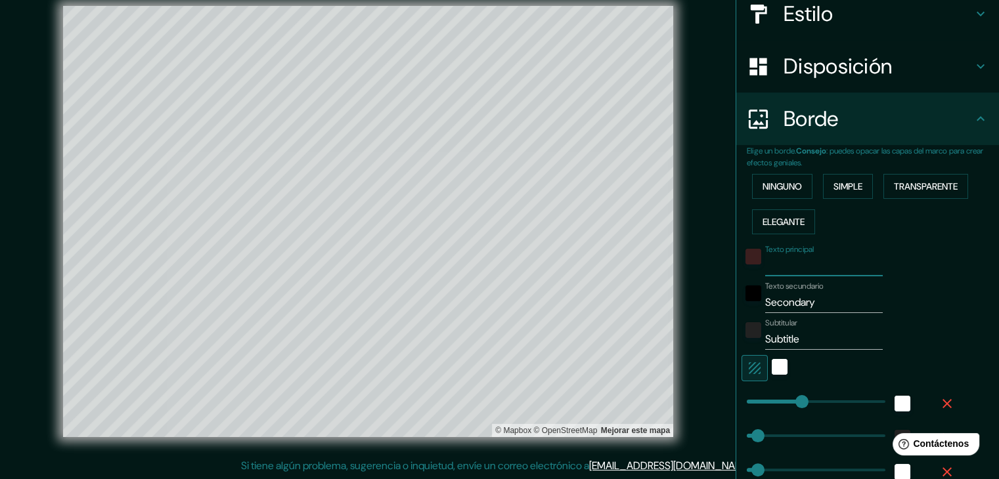
type input "37"
drag, startPoint x: 806, startPoint y: 305, endPoint x: 755, endPoint y: 317, distance: 53.4
click at [755, 317] on div "Texto principal Texto secundario Secondary Subtitular Subtitle Añadir capa de m…" at bounding box center [852, 394] width 210 height 309
type input "372"
type input "74"
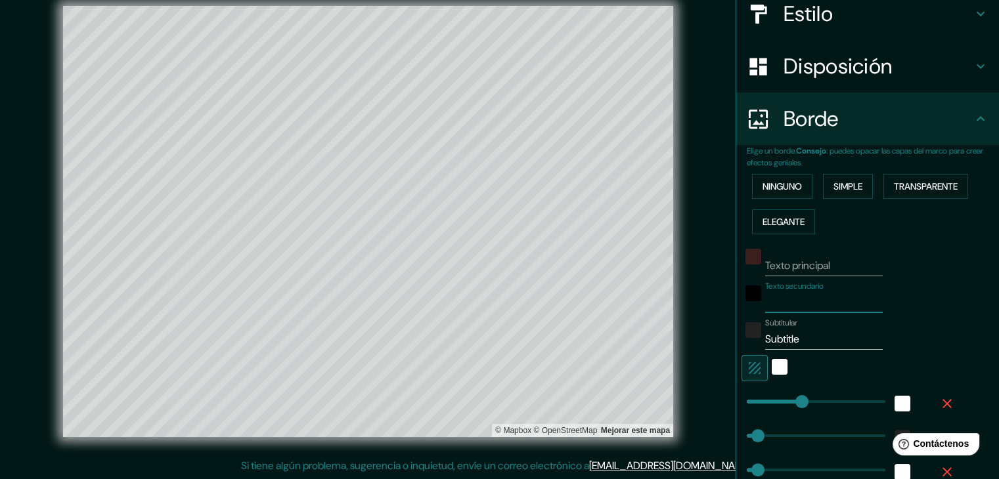
type input "74"
type input "37"
drag, startPoint x: 801, startPoint y: 338, endPoint x: 750, endPoint y: 341, distance: 50.7
click at [750, 341] on div "Subtitular Subtitle" at bounding box center [848, 335] width 215 height 32
type input "372"
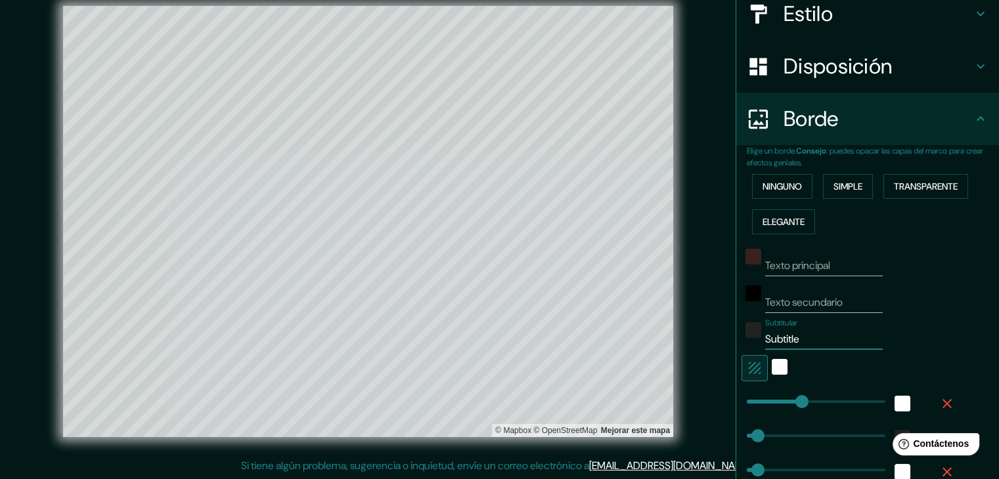
type input "74"
type input "37"
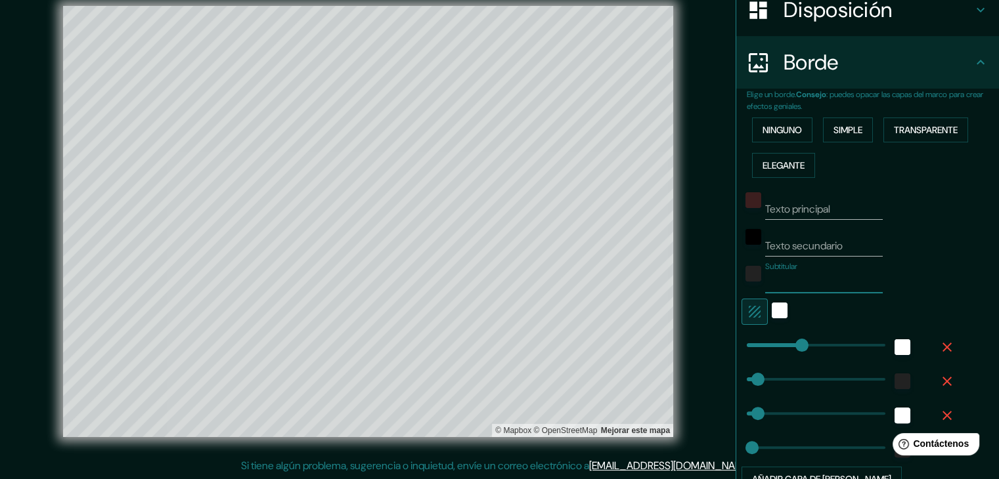
scroll to position [227, 0]
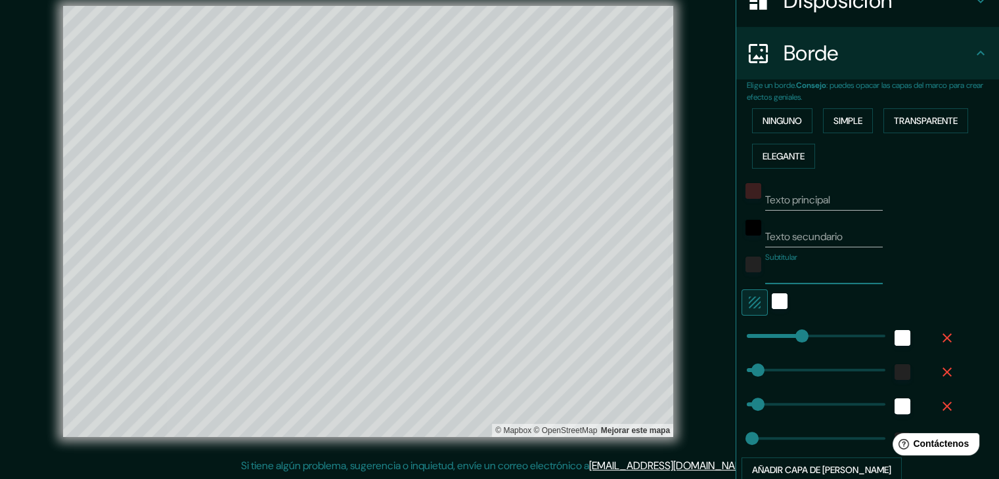
type input "372"
click at [772, 298] on div "blanco" at bounding box center [780, 302] width 16 height 16
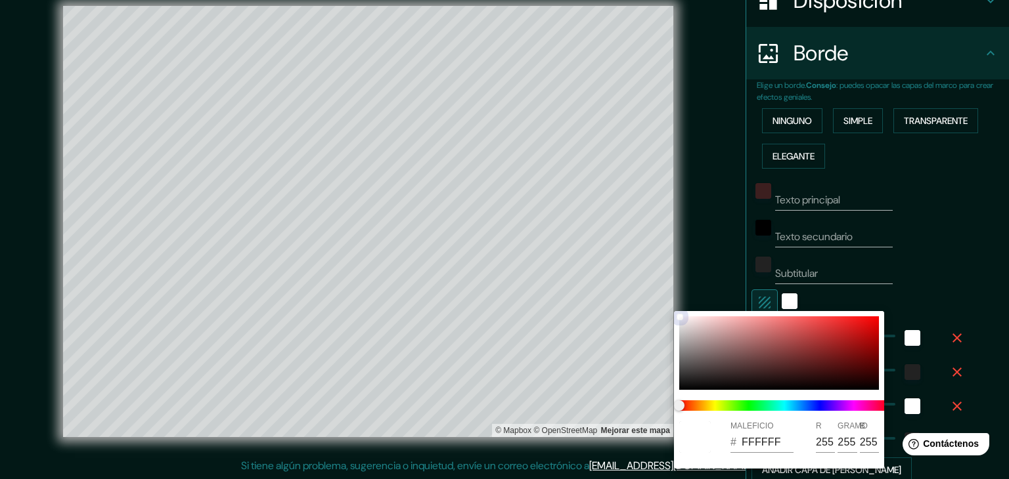
type input "372"
type input "74"
type input "37"
type input "9F2D2D"
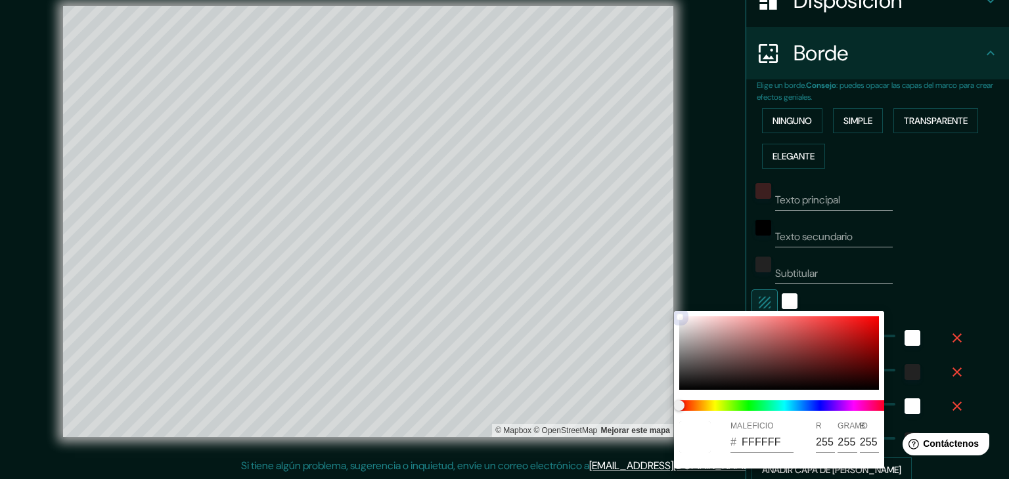
type input "159"
type input "45"
type input "372"
type input "74"
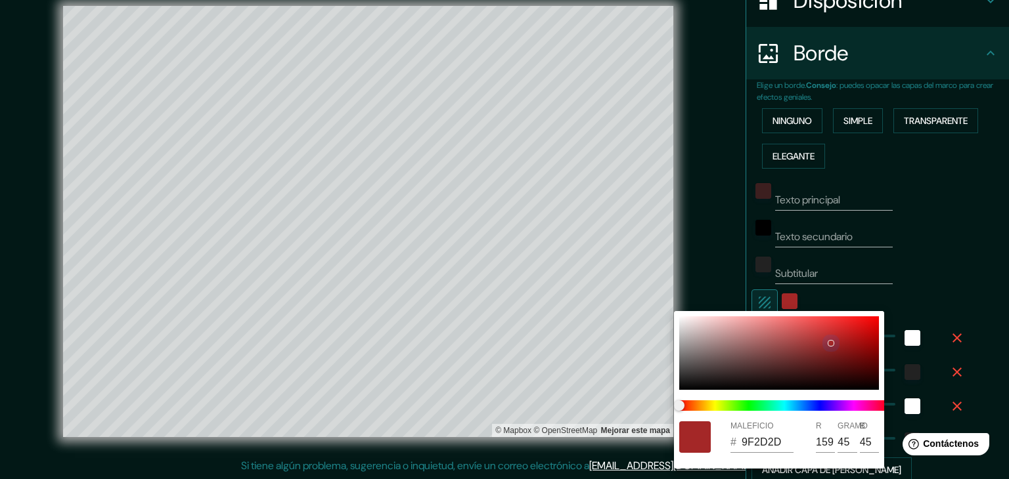
type input "74"
type input "37"
type input "A42727"
type input "164"
type input "39"
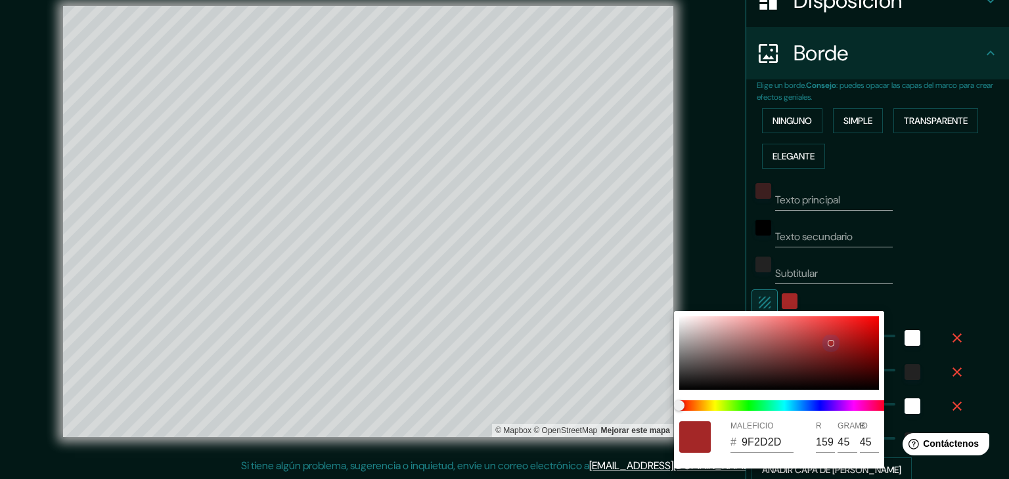
type input "39"
type input "372"
type input "74"
type input "37"
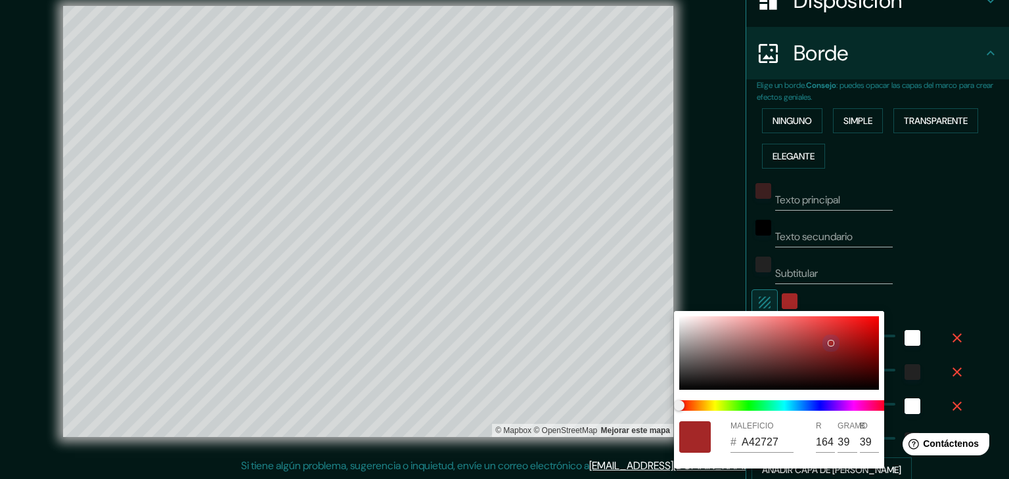
type input "2E2525"
type input "46"
type input "37"
type input "372"
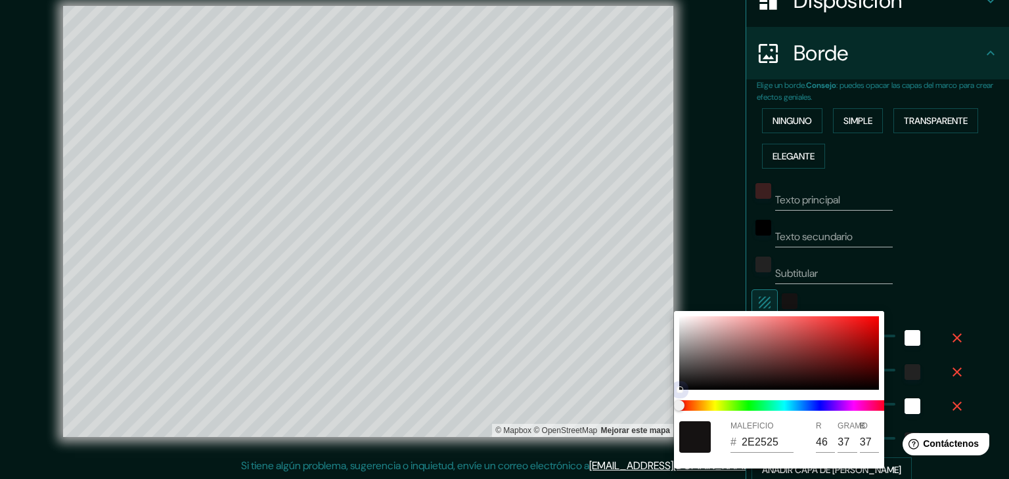
type input "74"
type input "37"
type input "000000"
type input "0"
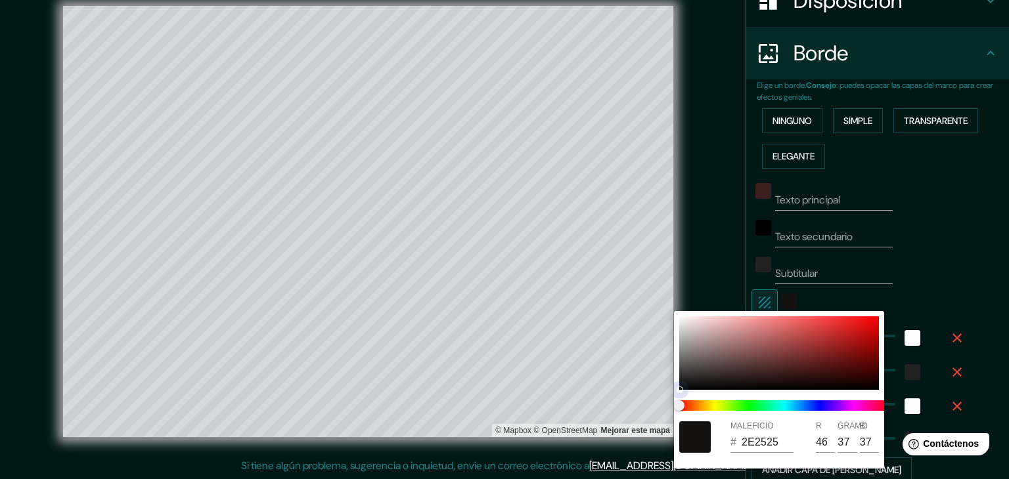
type input "0"
drag, startPoint x: 753, startPoint y: 363, endPoint x: 680, endPoint y: 395, distance: 79.4
click at [680, 395] on div "MALEFICIO # 000000 R 0 GRAMO 0 B 0" at bounding box center [779, 390] width 210 height 158
click at [859, 287] on div at bounding box center [504, 239] width 1009 height 479
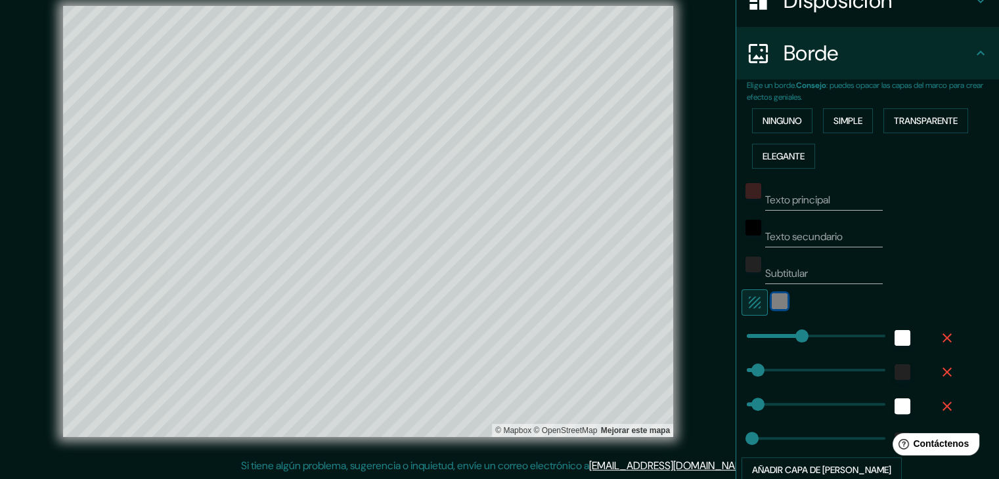
click at [772, 298] on div "black" at bounding box center [780, 302] width 16 height 16
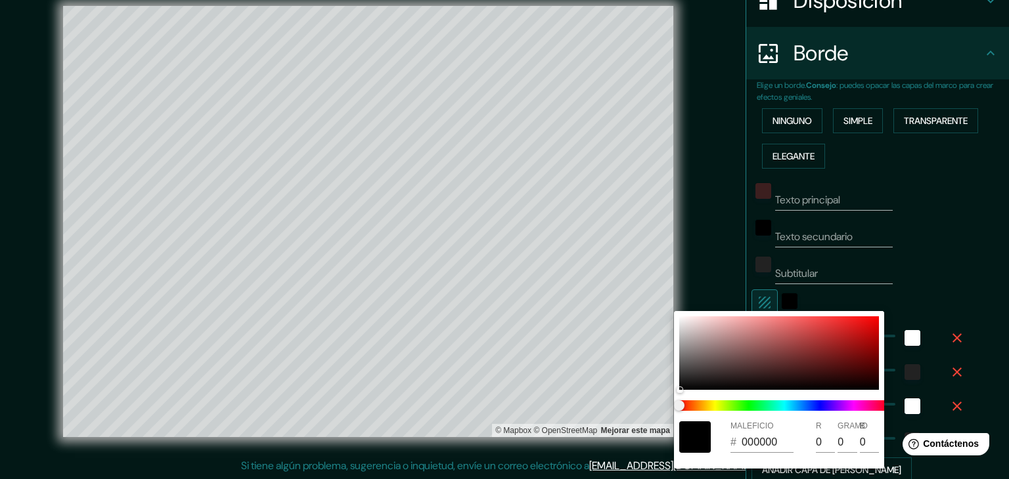
click at [766, 300] on div at bounding box center [504, 239] width 1009 height 479
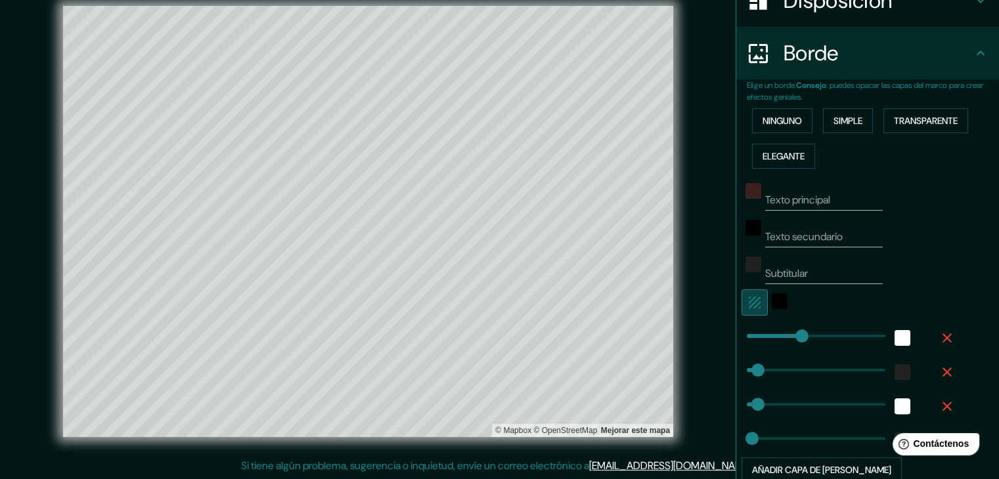
click at [749, 299] on icon "button" at bounding box center [755, 303] width 12 height 12
type input "372"
type input "74"
type input "37"
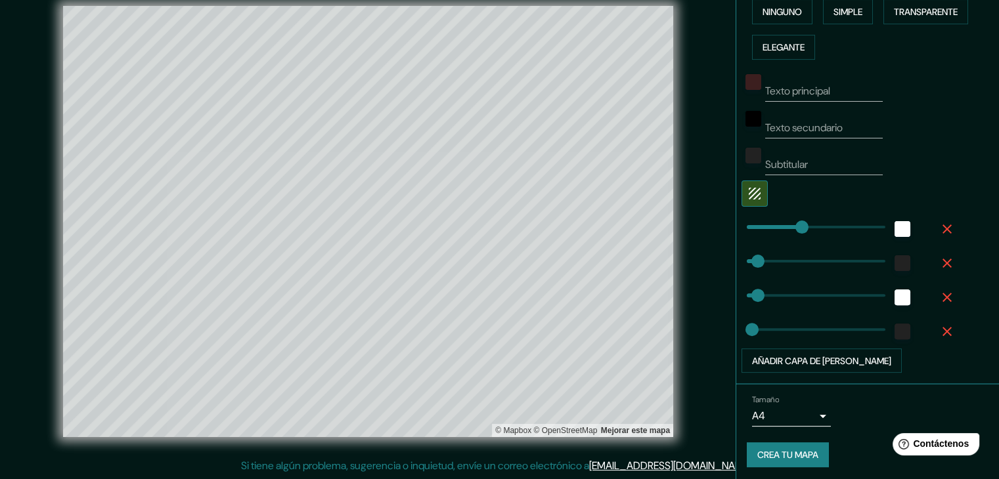
scroll to position [338, 0]
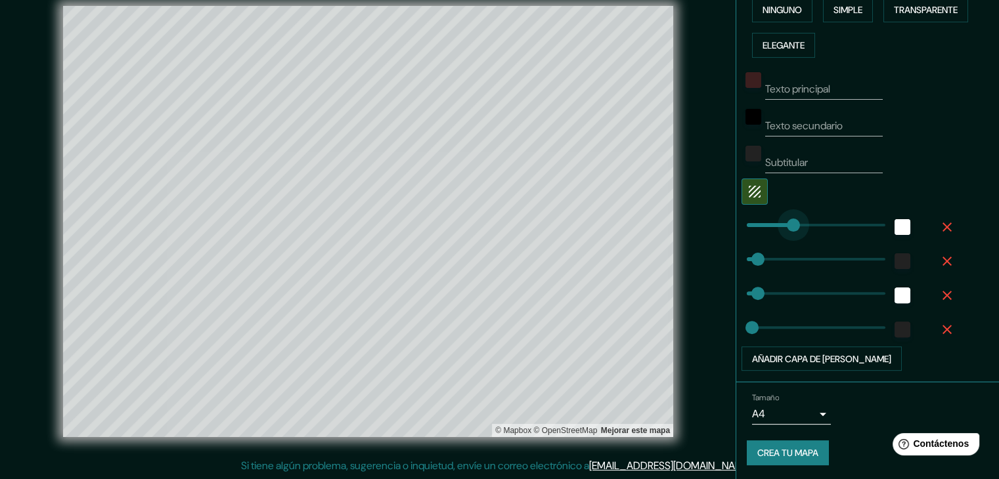
type input "33"
drag, startPoint x: 787, startPoint y: 225, endPoint x: 741, endPoint y: 238, distance: 47.4
type input "74"
type input "37"
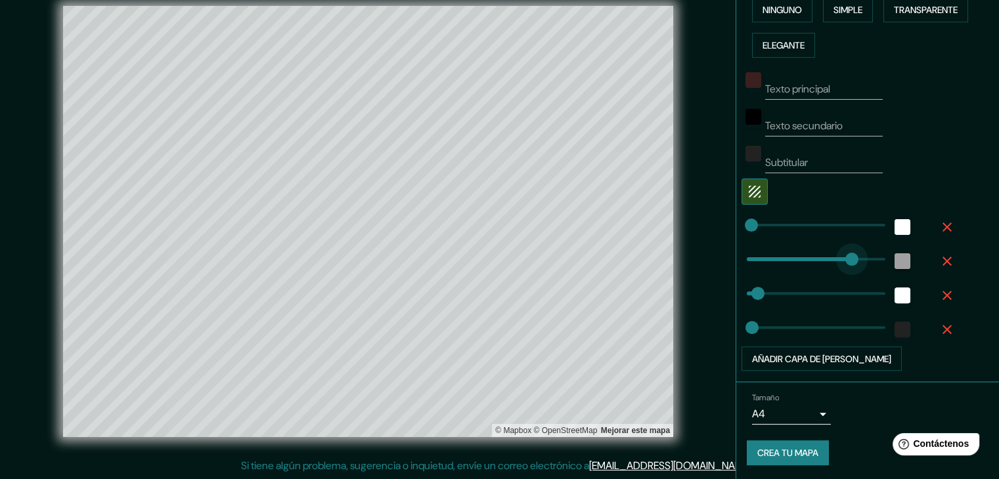
type input "929"
drag, startPoint x: 751, startPoint y: 263, endPoint x: 887, endPoint y: 257, distance: 136.7
type input "74"
type input "37"
type input "187"
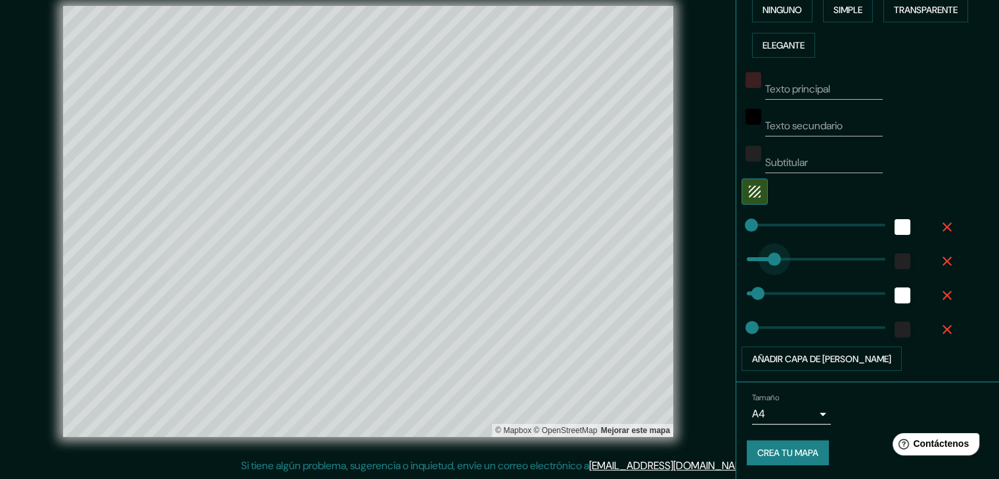
drag, startPoint x: 869, startPoint y: 253, endPoint x: 764, endPoint y: 263, distance: 105.6
type input "74"
type input "37"
type input "540"
drag, startPoint x: 747, startPoint y: 290, endPoint x: 817, endPoint y: 290, distance: 69.6
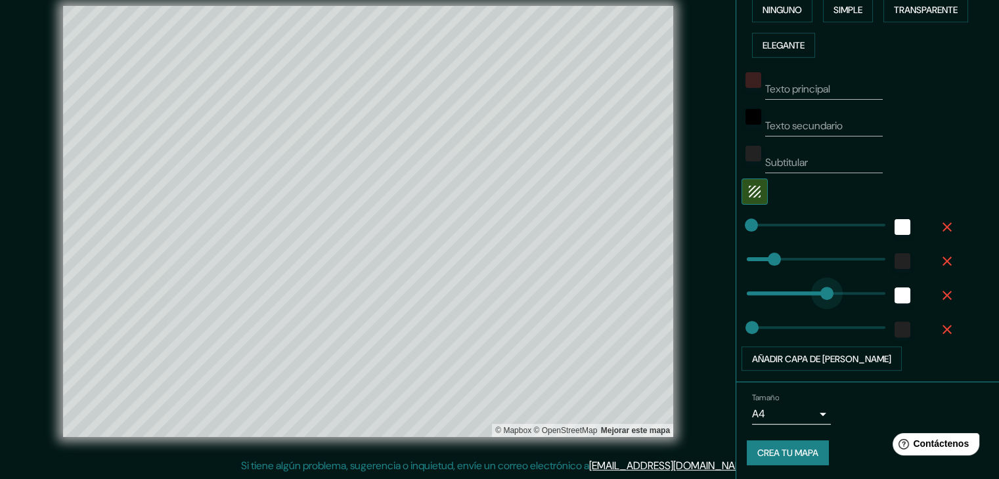
type input "37"
type input "293"
drag, startPoint x: 817, startPoint y: 290, endPoint x: 780, endPoint y: 292, distance: 36.9
type input "37"
type input "130"
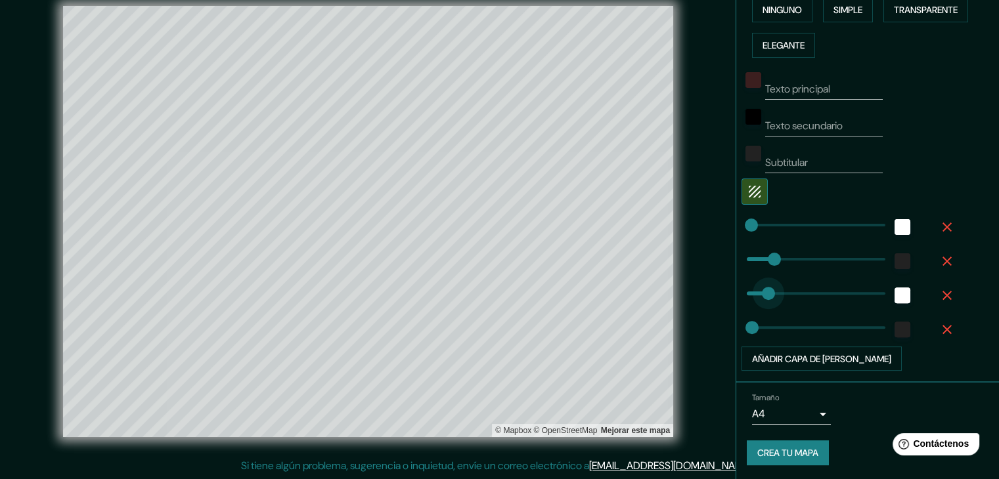
drag, startPoint x: 772, startPoint y: 293, endPoint x: 756, endPoint y: 294, distance: 15.8
type input "421"
drag, startPoint x: 746, startPoint y: 322, endPoint x: 799, endPoint y: 322, distance: 53.2
type input "222"
drag, startPoint x: 777, startPoint y: 326, endPoint x: 770, endPoint y: 326, distance: 7.2
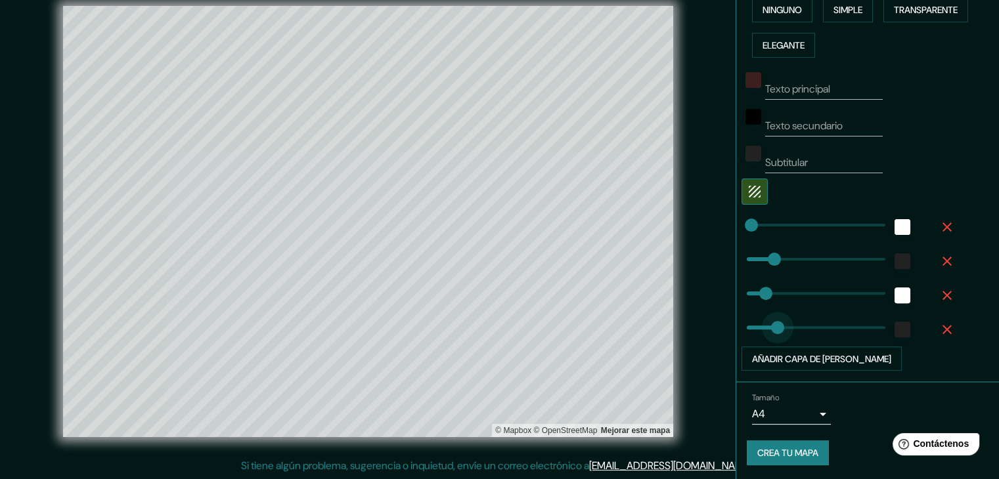
type input "138"
drag, startPoint x: 770, startPoint y: 326, endPoint x: 757, endPoint y: 326, distance: 12.5
type input "19"
drag, startPoint x: 757, startPoint y: 326, endPoint x: 739, endPoint y: 328, distance: 17.8
type input "46"
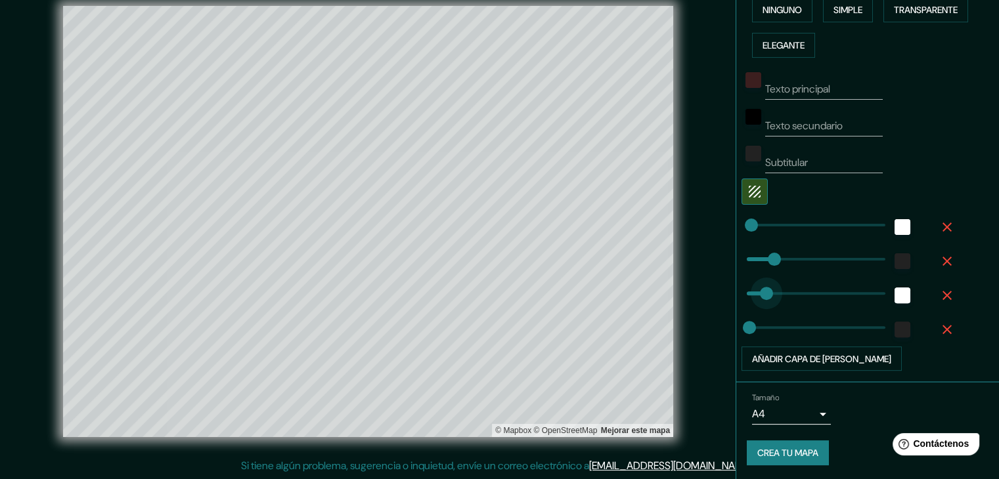
drag, startPoint x: 758, startPoint y: 285, endPoint x: 743, endPoint y: 287, distance: 14.6
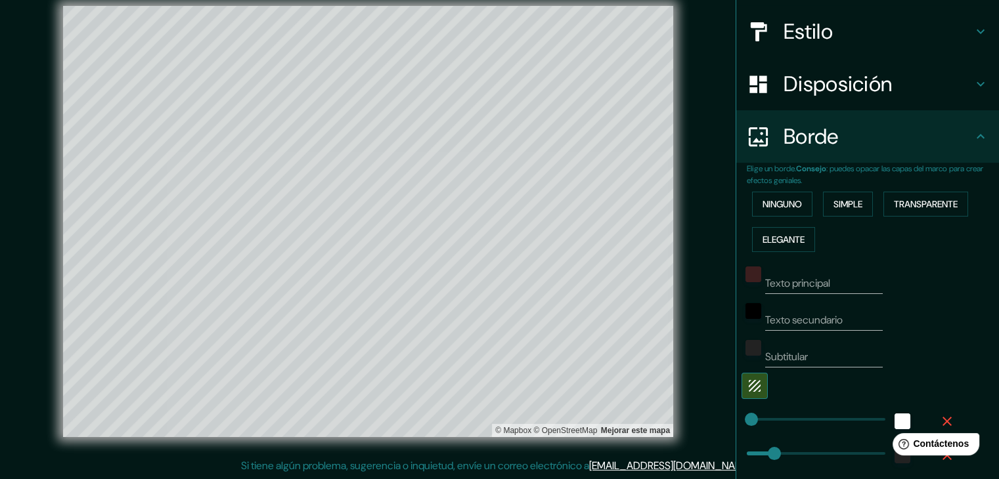
scroll to position [141, 0]
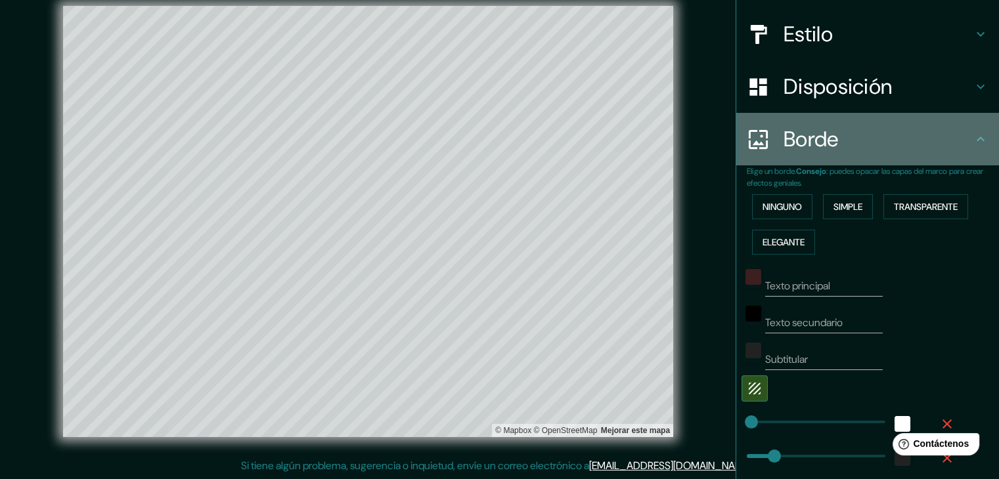
click at [976, 137] on icon at bounding box center [981, 139] width 16 height 16
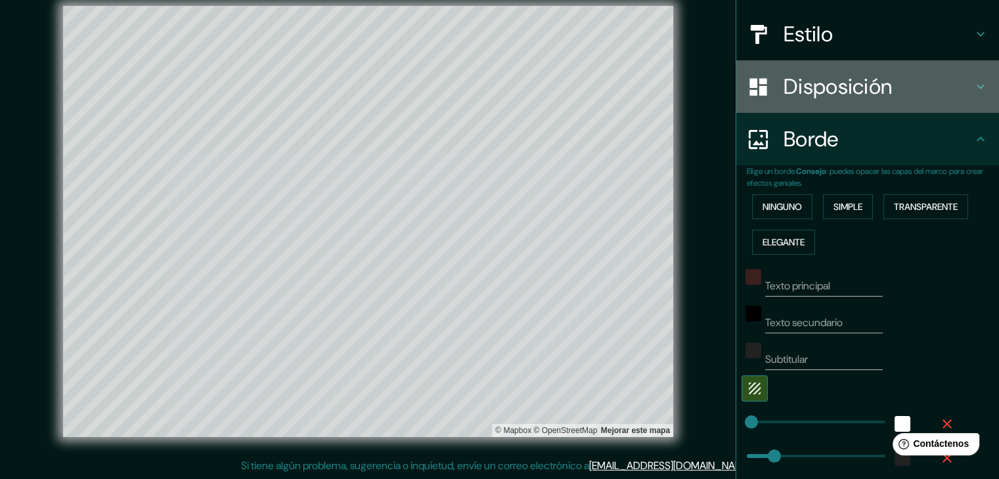
click at [964, 100] on div "Disposición" at bounding box center [867, 86] width 263 height 53
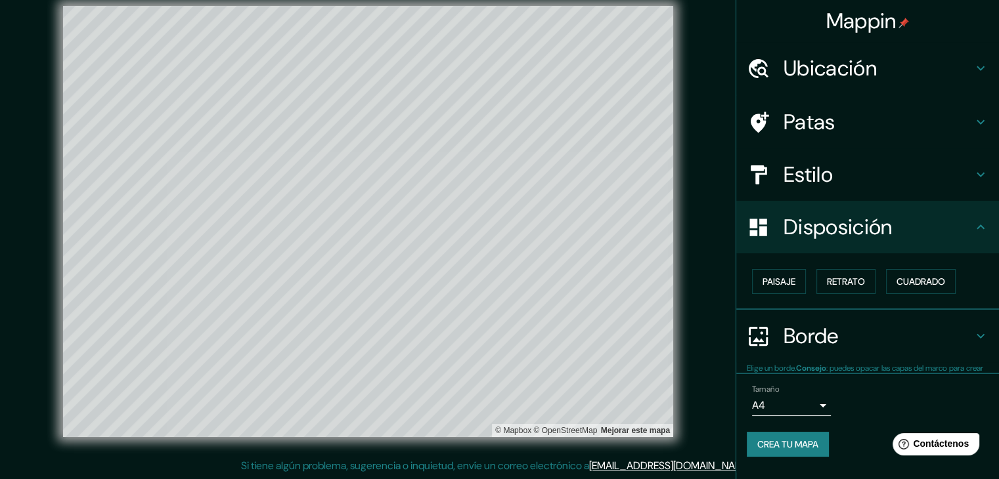
scroll to position [0, 0]
click at [944, 170] on h4 "Estilo" at bounding box center [877, 175] width 189 height 26
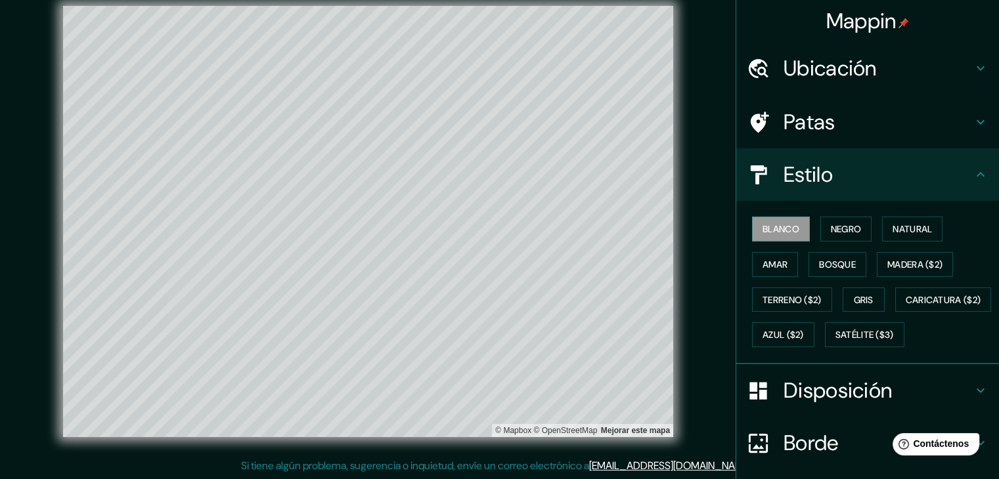
click at [944, 170] on h4 "Estilo" at bounding box center [877, 175] width 189 height 26
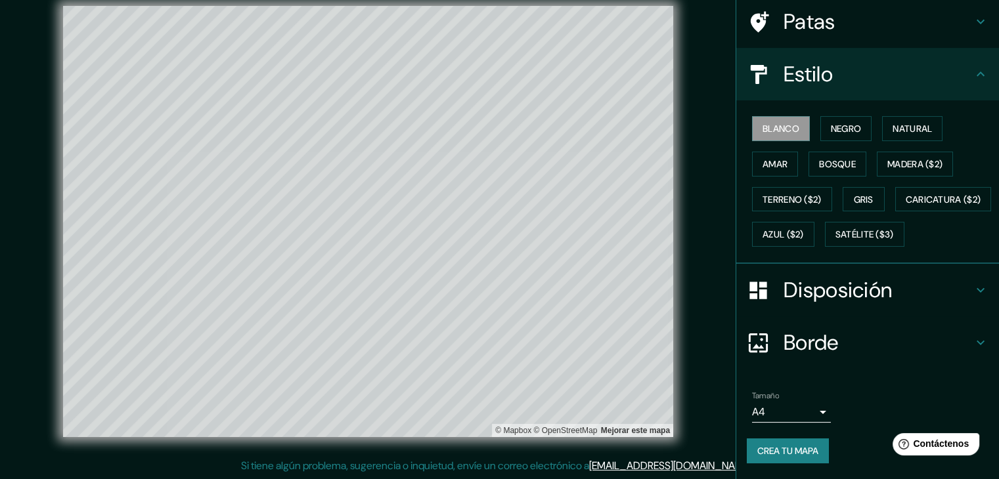
scroll to position [133, 0]
click at [791, 449] on font "Crea tu mapa" at bounding box center [787, 451] width 61 height 12
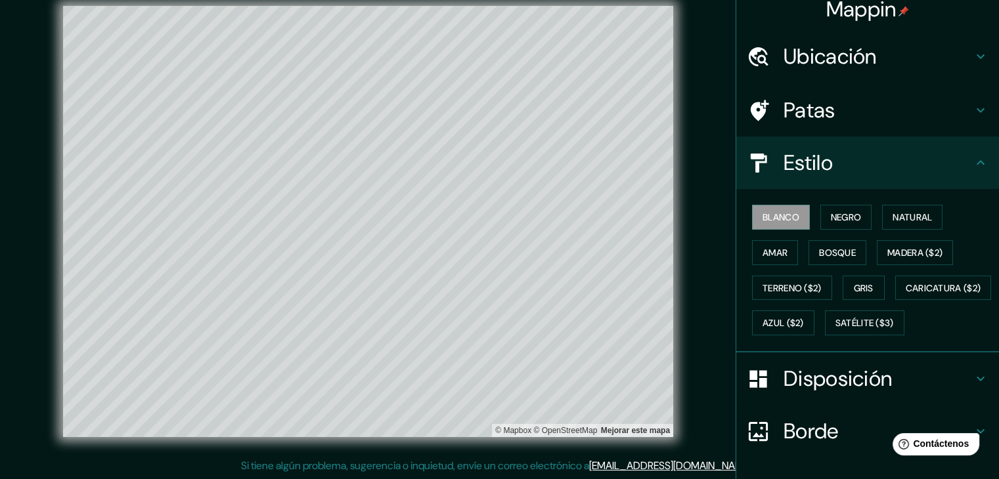
scroll to position [0, 0]
